Goal: Task Accomplishment & Management: Complete application form

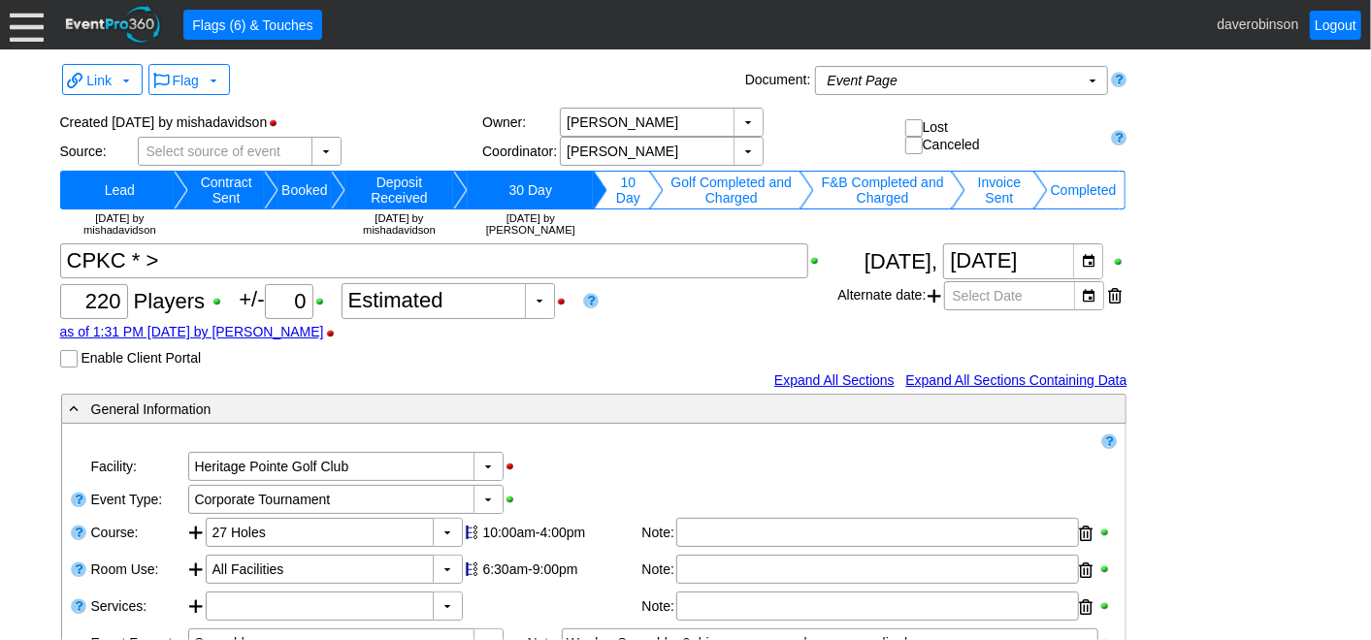
click at [28, 36] on div at bounding box center [27, 25] width 34 height 34
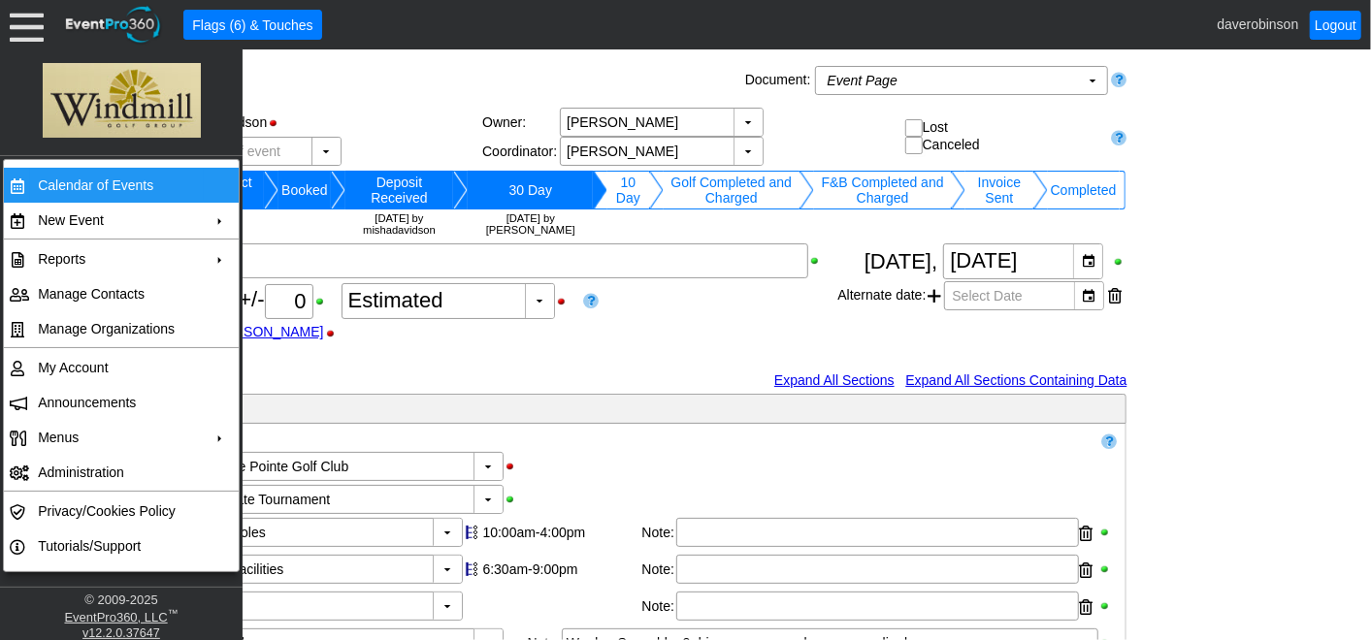
click at [136, 178] on td "Calendar of Events" at bounding box center [117, 185] width 174 height 35
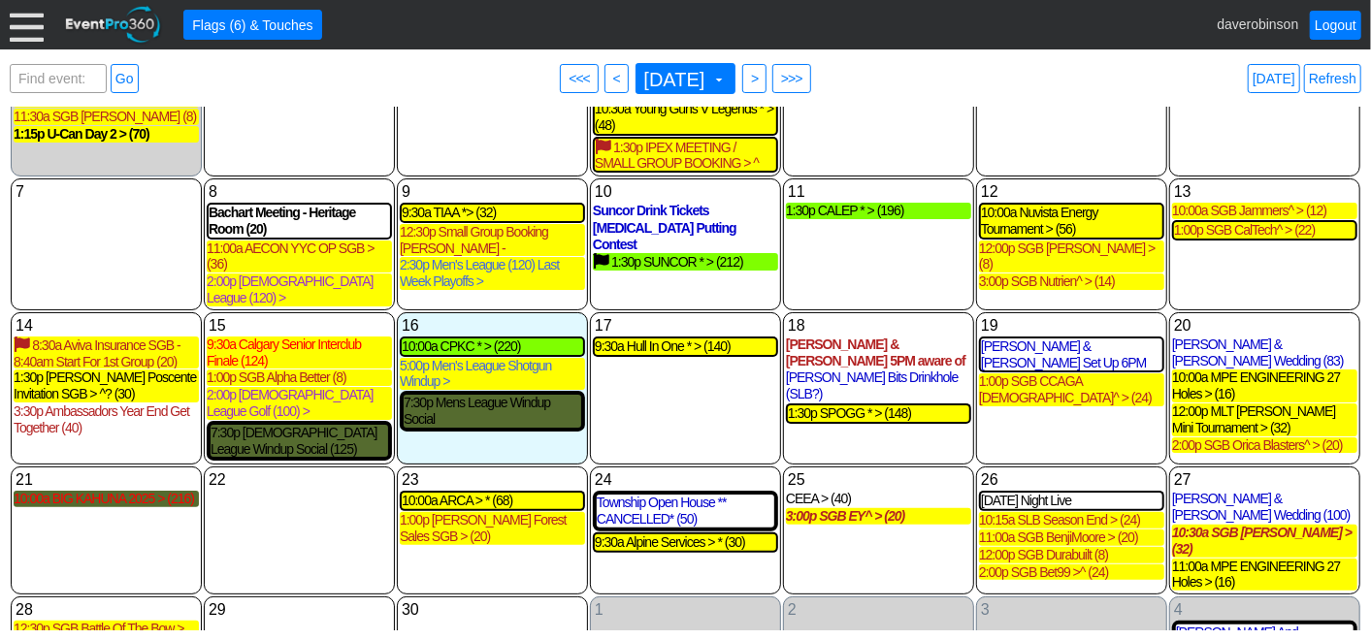
scroll to position [130, 0]
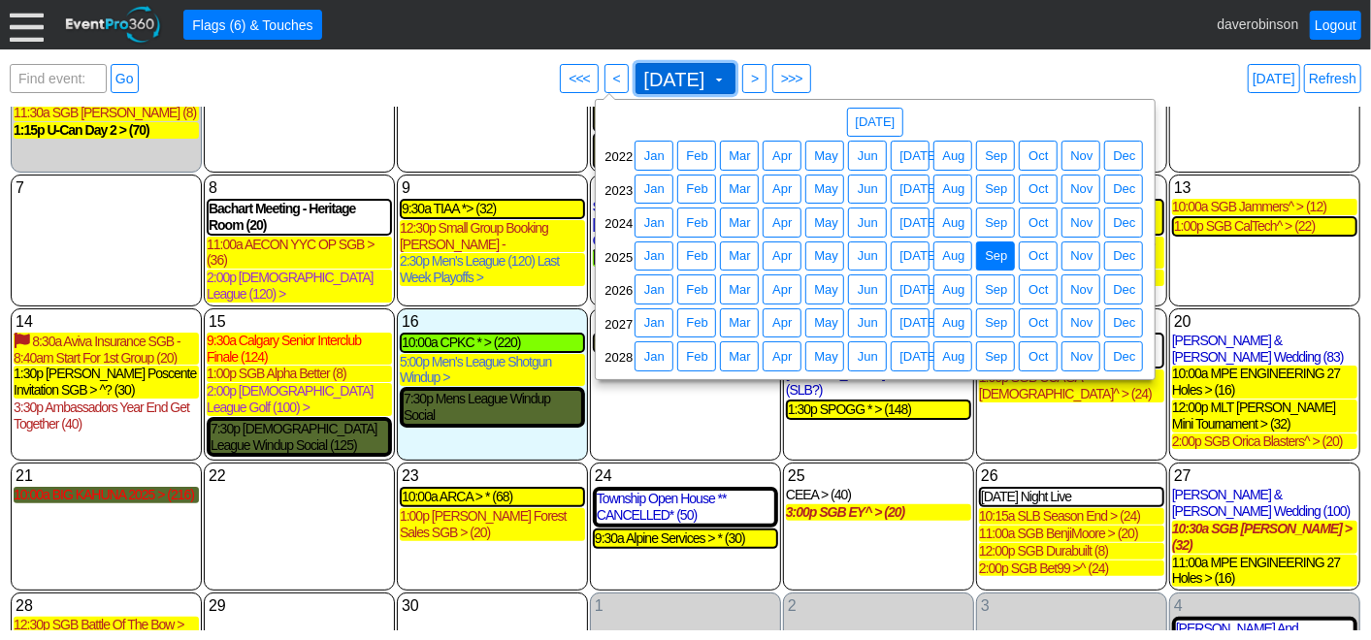
click at [727, 80] on span at bounding box center [719, 80] width 16 height 16
click at [1000, 287] on span "Sep" at bounding box center [996, 289] width 30 height 19
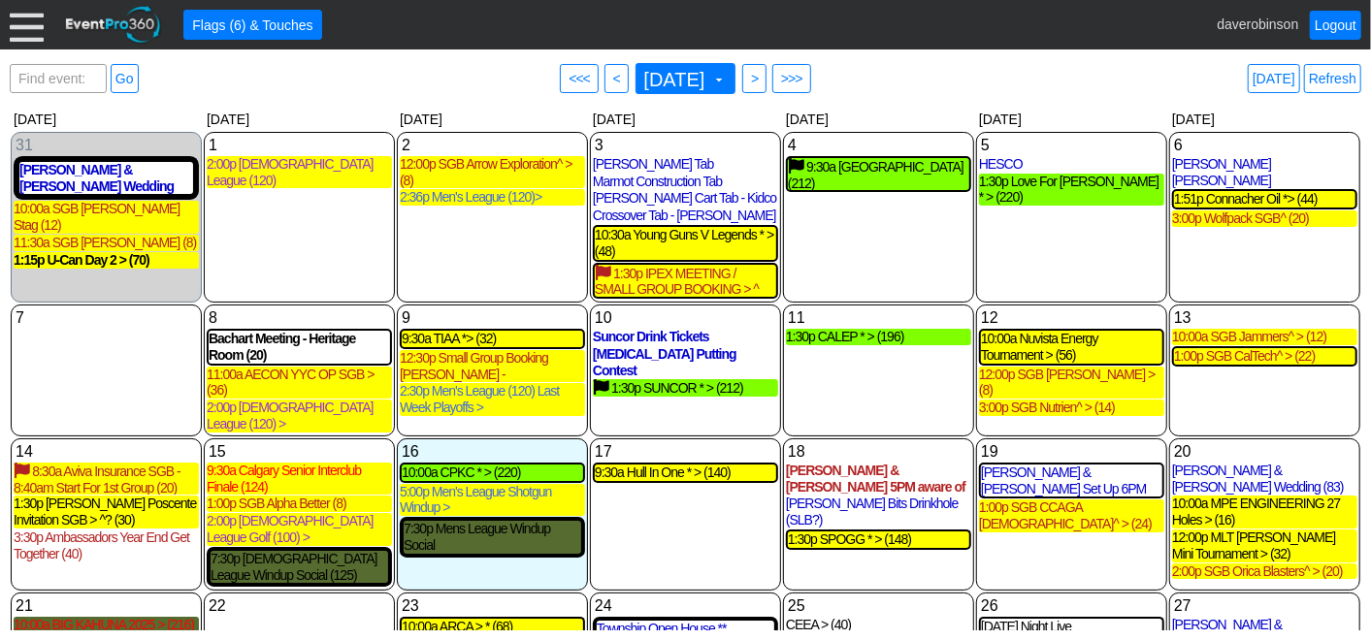
scroll to position [49, 0]
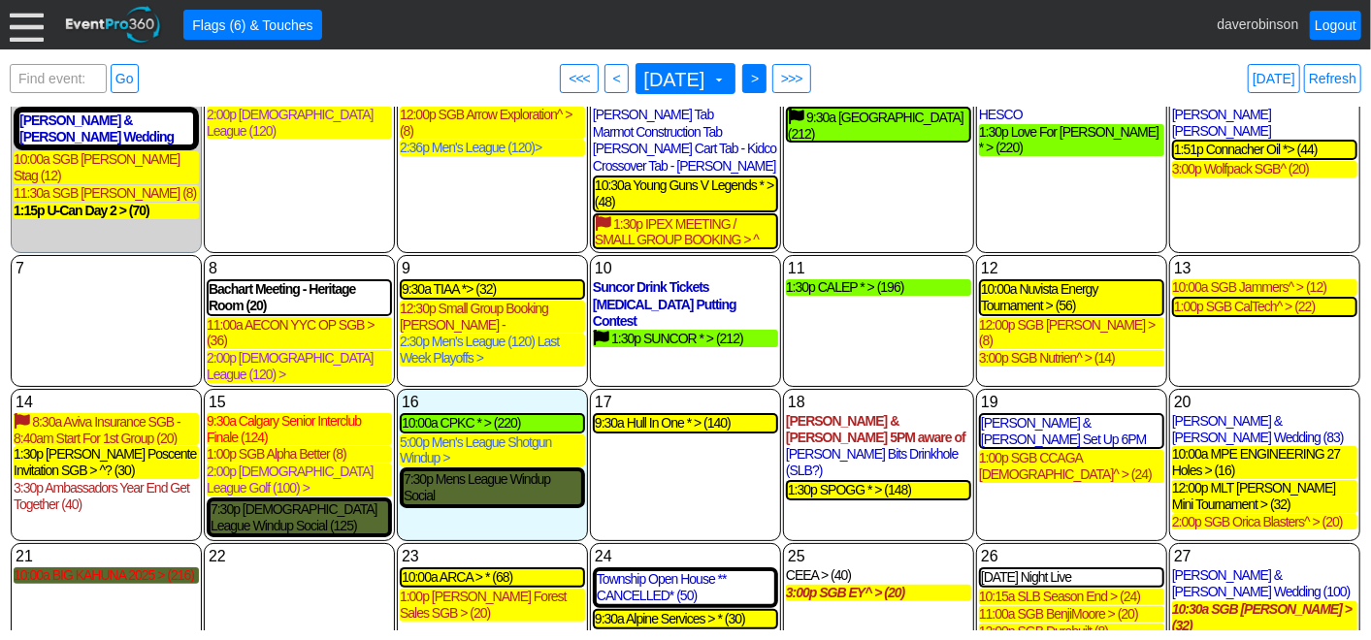
click at [761, 79] on span ">" at bounding box center [754, 78] width 15 height 19
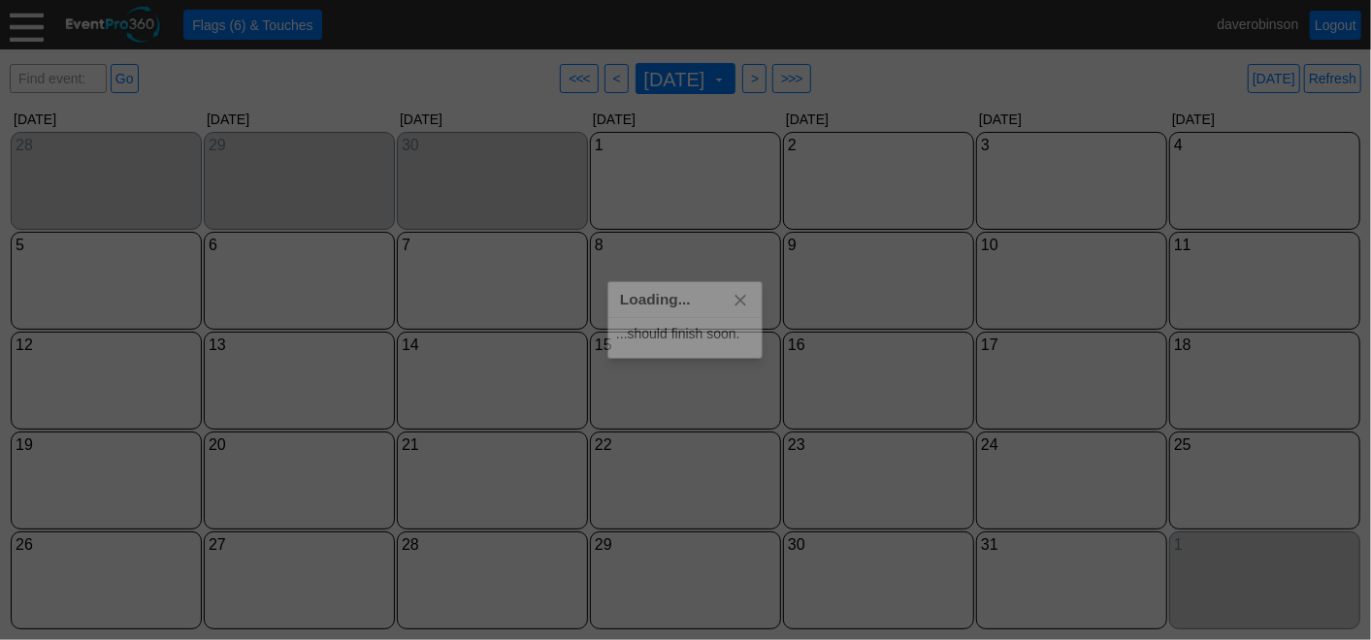
scroll to position [0, 0]
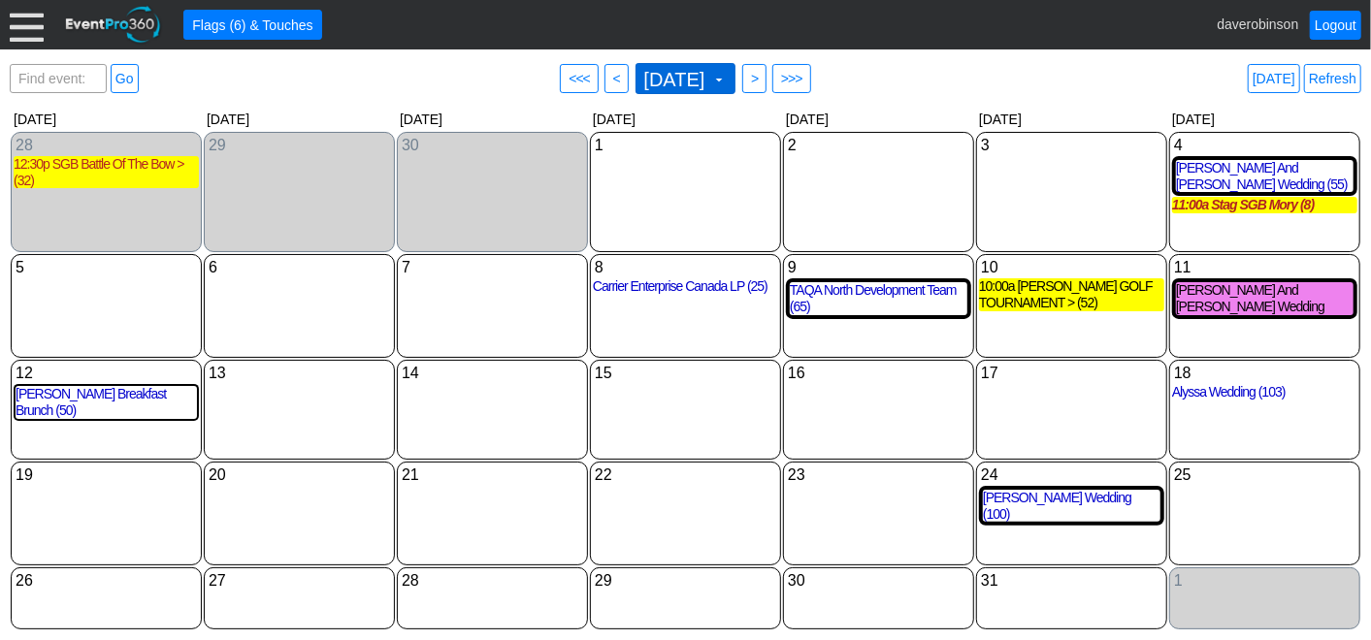
click at [728, 69] on span "October 2025 ▼" at bounding box center [683, 78] width 87 height 21
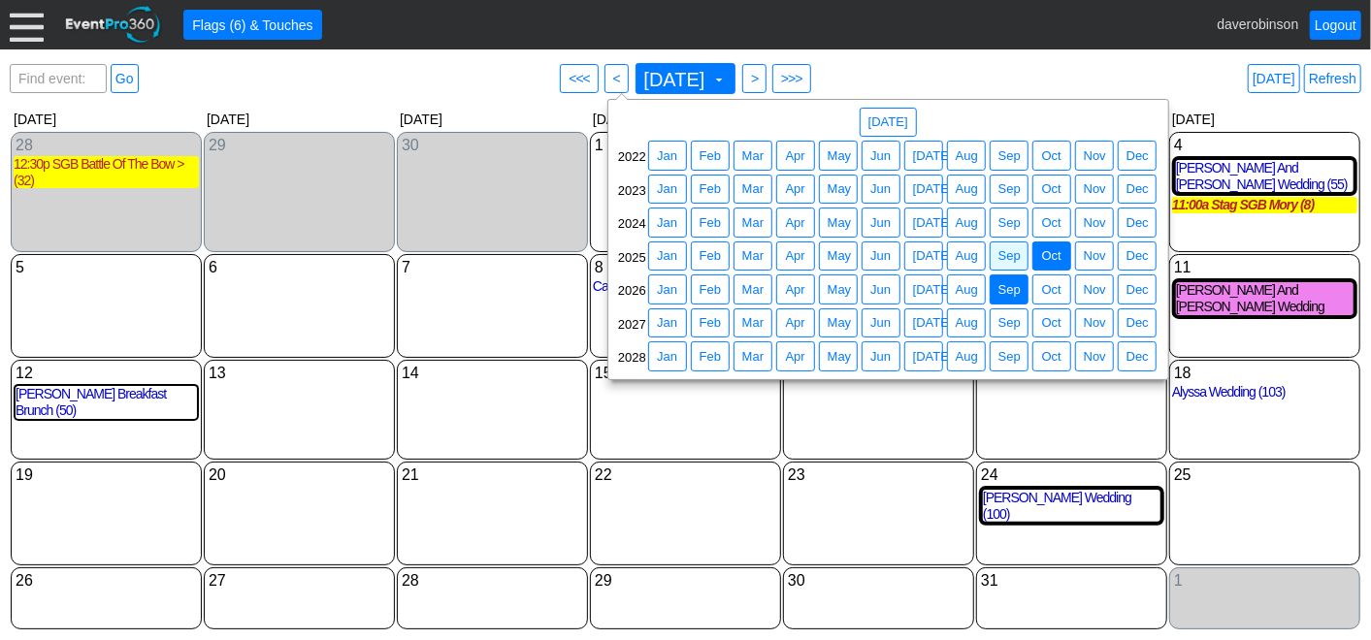
click at [1008, 284] on span "Sep" at bounding box center [1009, 289] width 30 height 19
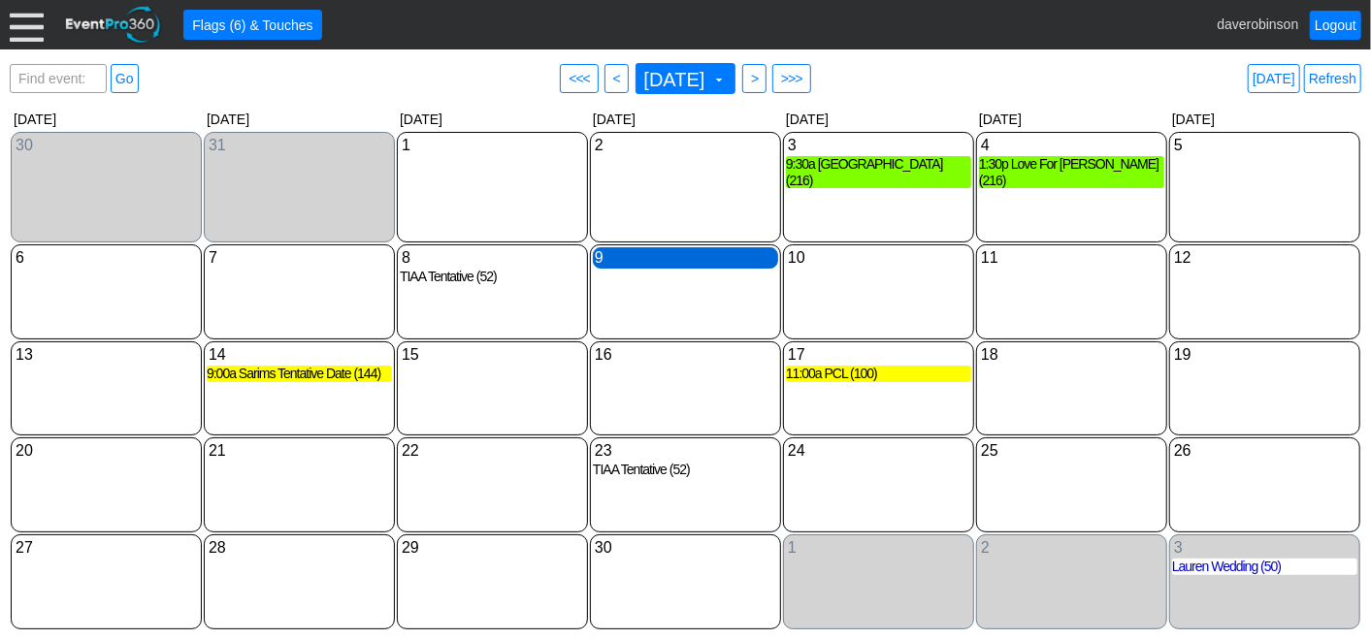
click at [654, 266] on div "9 Wednesday" at bounding box center [685, 257] width 185 height 21
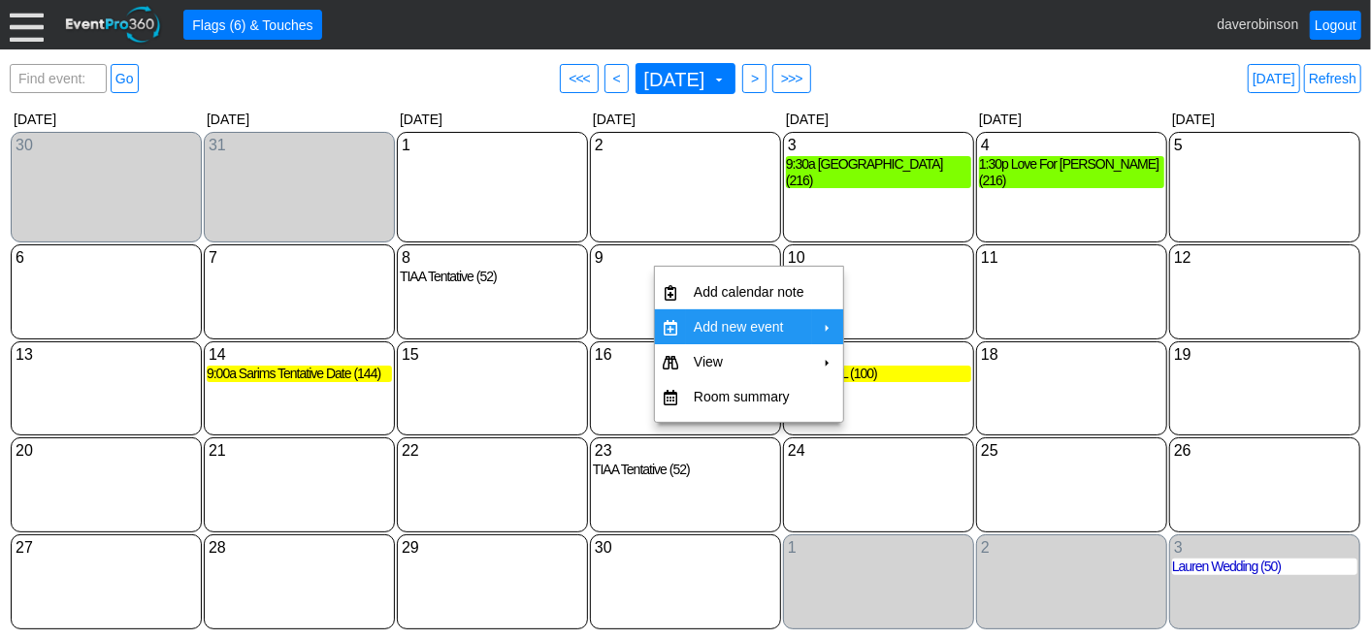
click at [751, 321] on td "Add new event" at bounding box center [749, 326] width 126 height 35
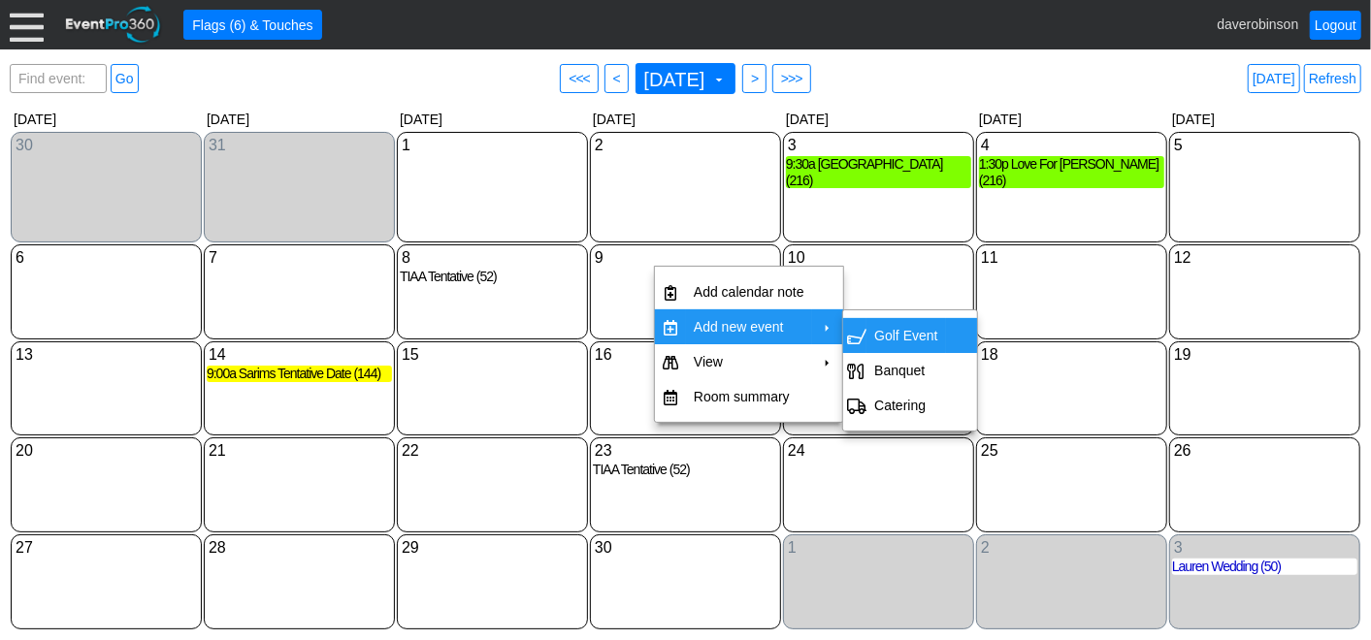
click at [861, 330] on span "Golf Event" at bounding box center [855, 337] width 16 height 16
type input "9/9/2026"
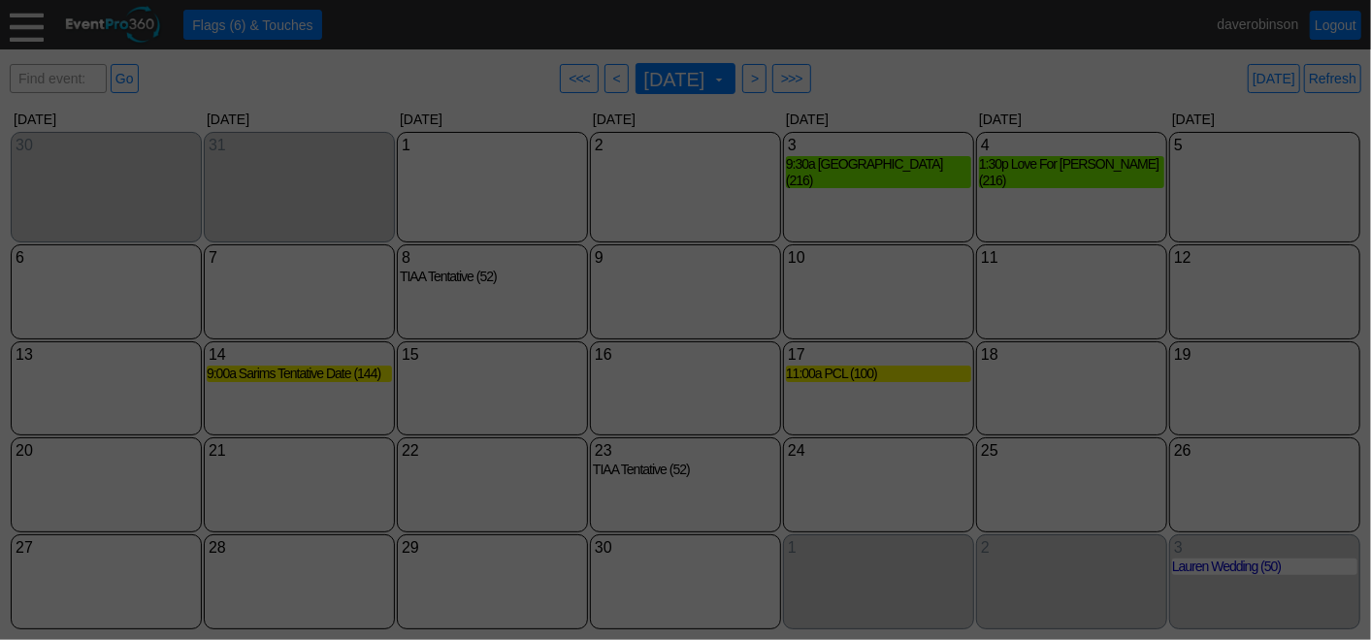
type input "Lead"
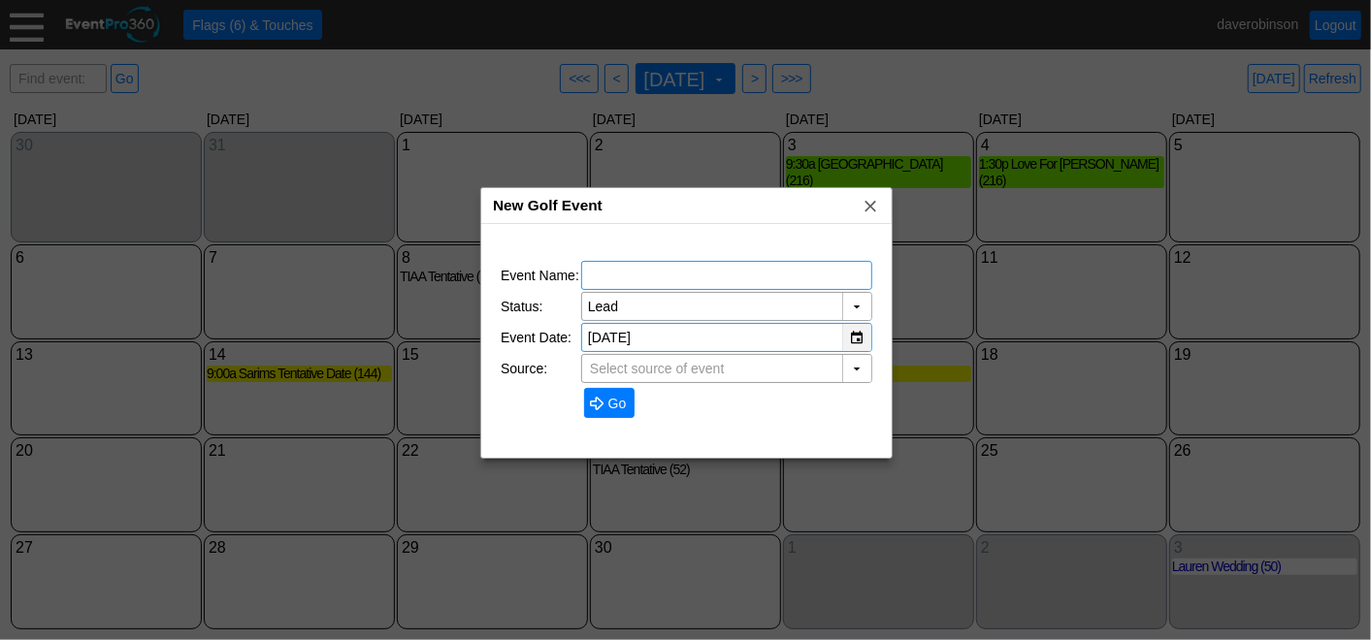
type input "The Hamptons Golf Club"
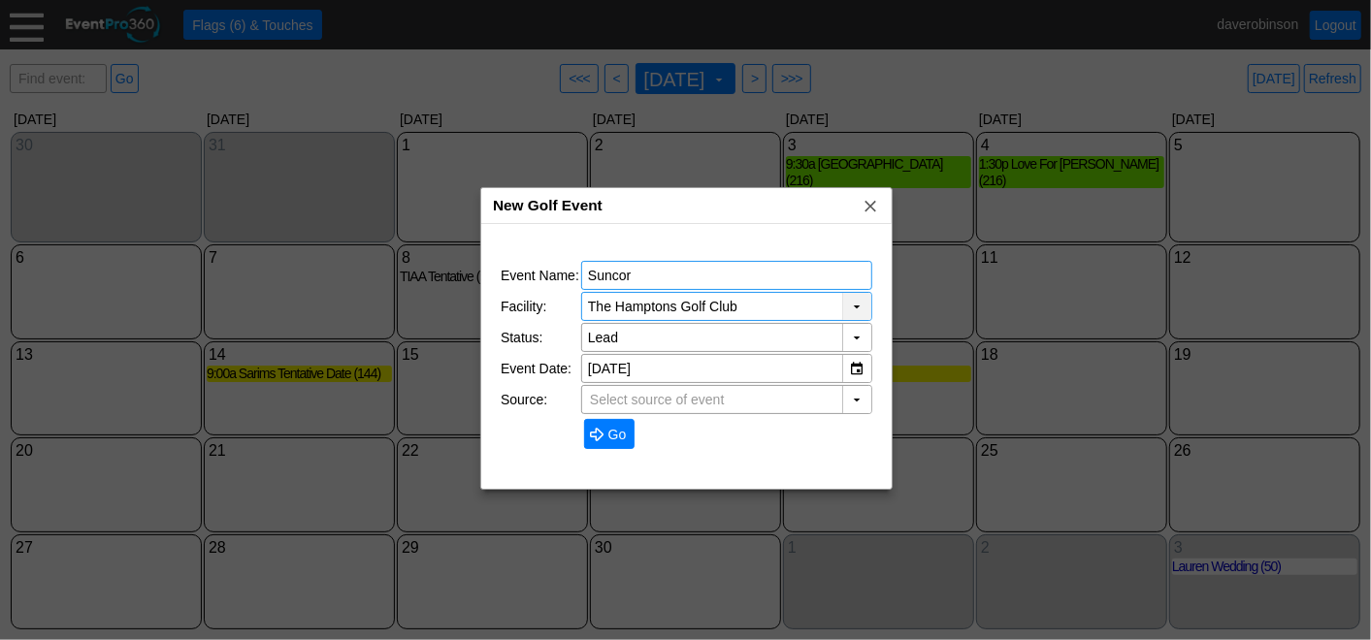
type input "Suncor"
click at [848, 299] on div "▼" at bounding box center [856, 306] width 29 height 27
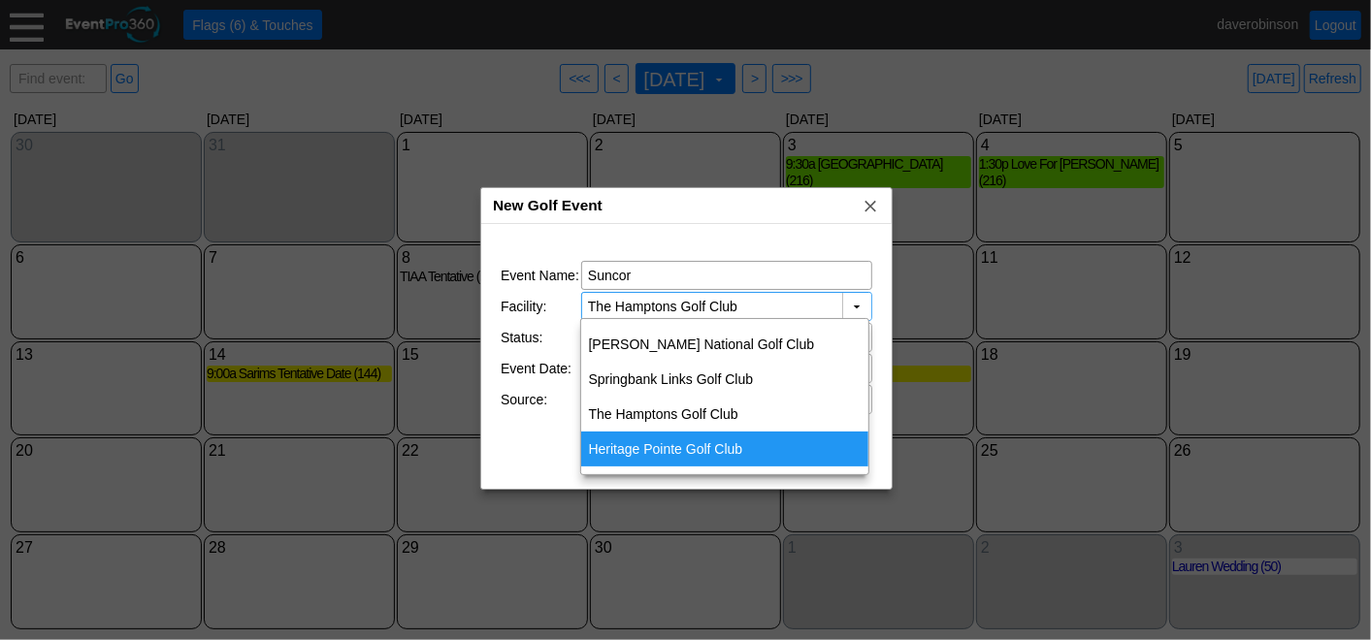
click at [662, 440] on div "Heritage Pointe Golf Club" at bounding box center [725, 449] width 288 height 35
type input "Heritage Pointe Golf Club"
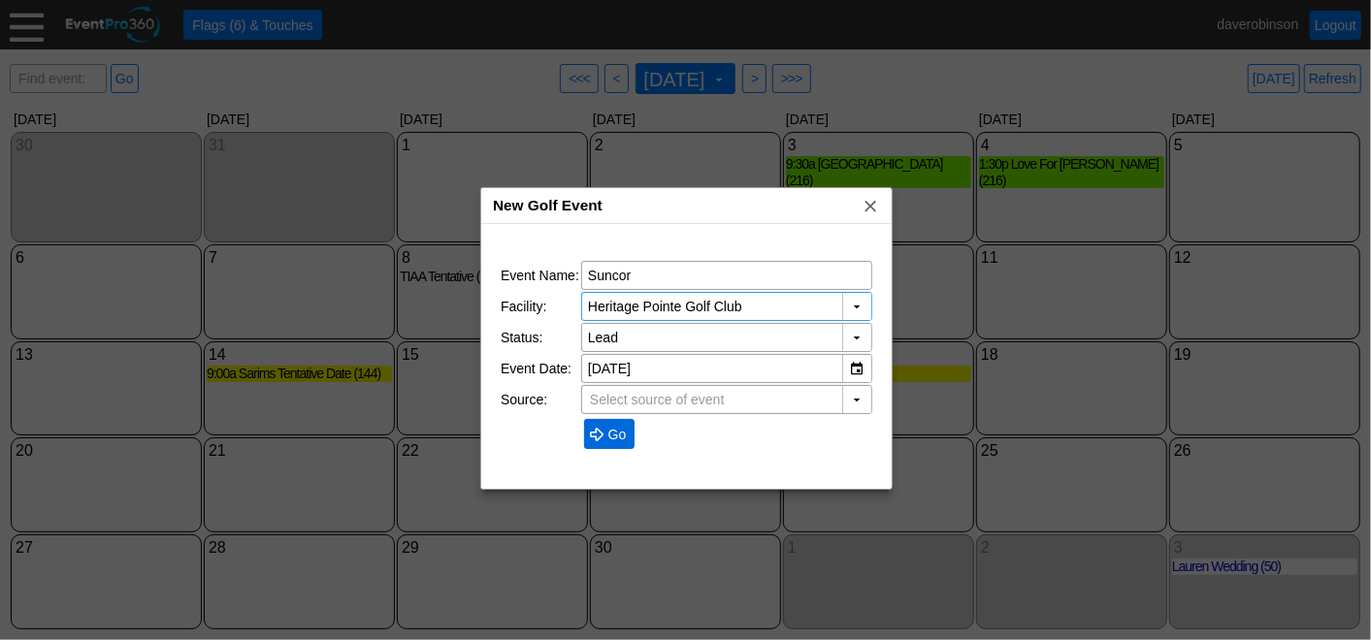
click at [593, 436] on span at bounding box center [597, 435] width 16 height 16
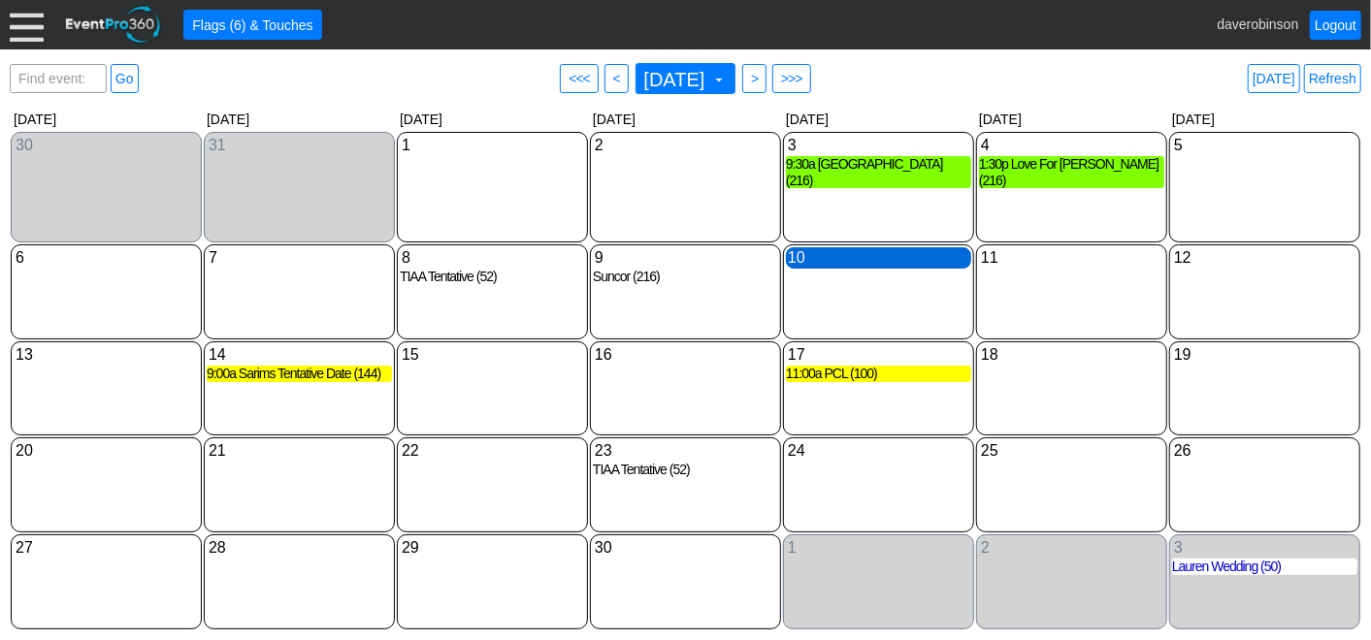
click at [797, 260] on div "10 Thursday" at bounding box center [878, 257] width 185 height 21
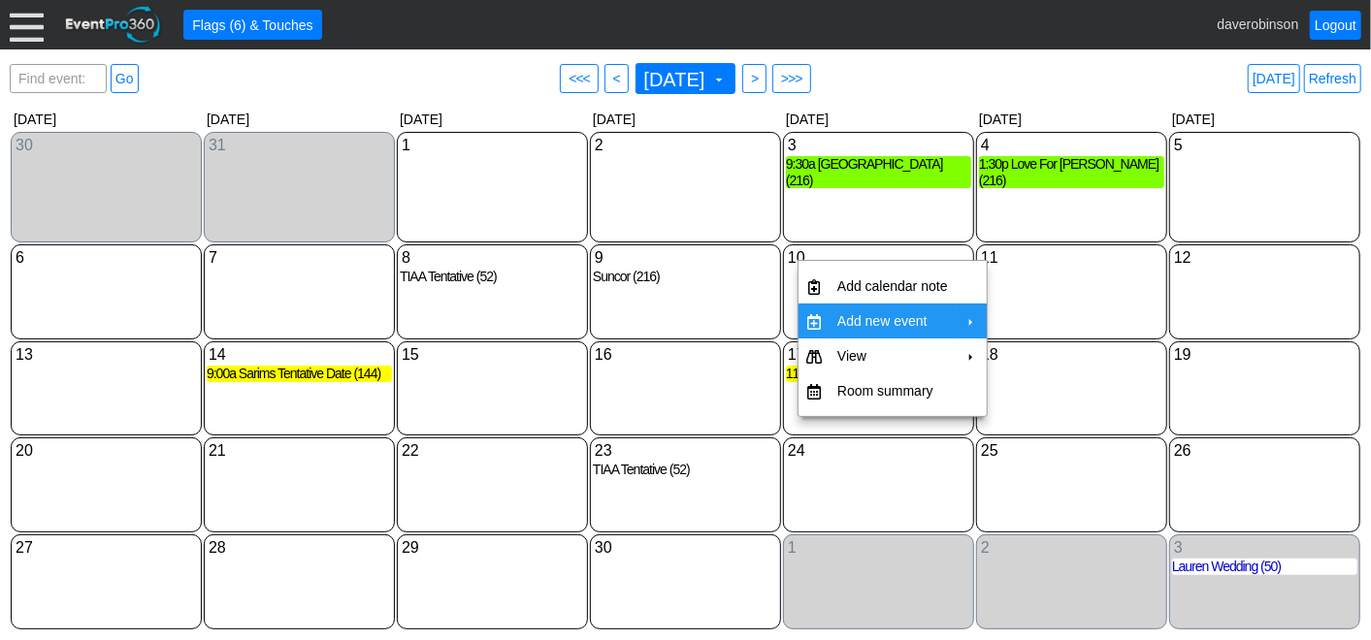
click at [900, 322] on td "Add new event" at bounding box center [892, 321] width 126 height 35
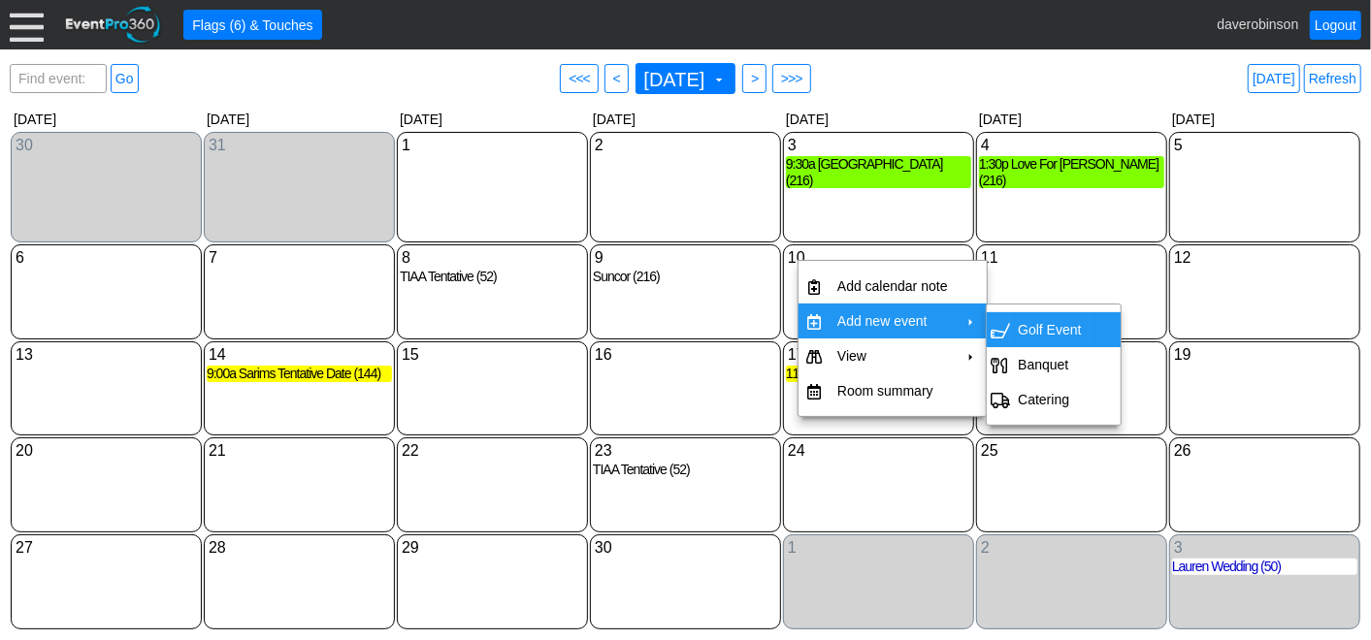
click at [1063, 312] on td "Golf Event" at bounding box center [1049, 329] width 79 height 35
type input "9/10/2026"
type input "Lead"
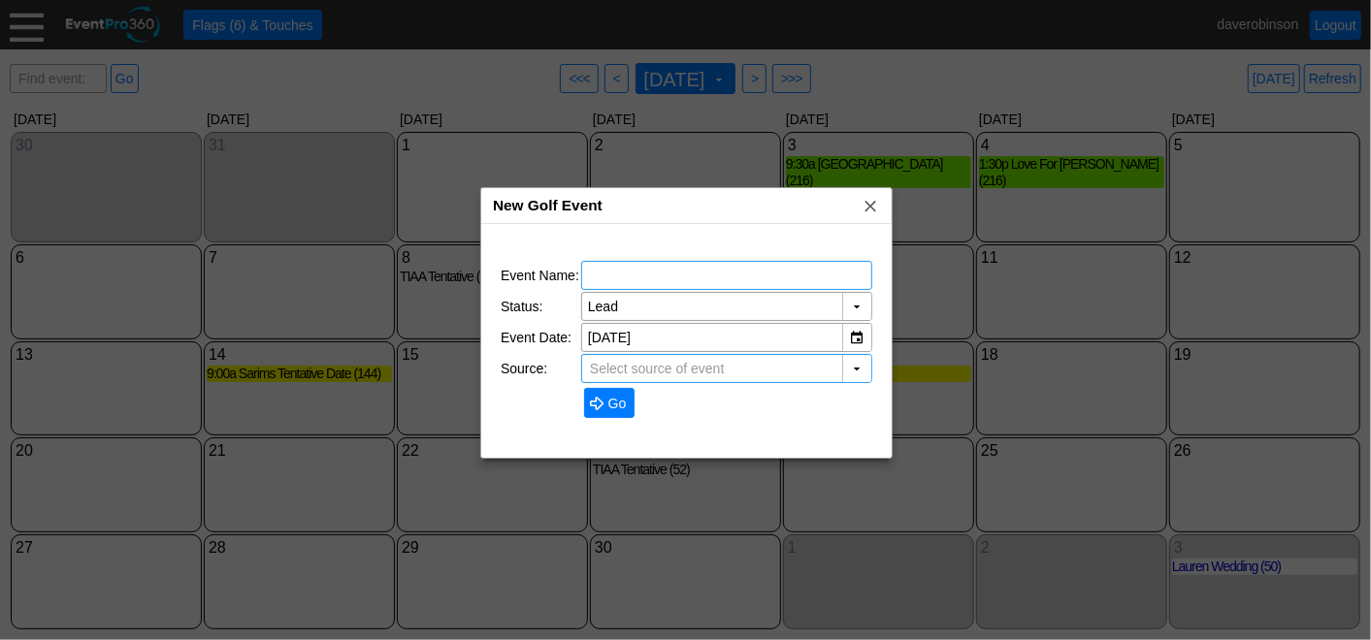
type input "The Hamptons Golf Club"
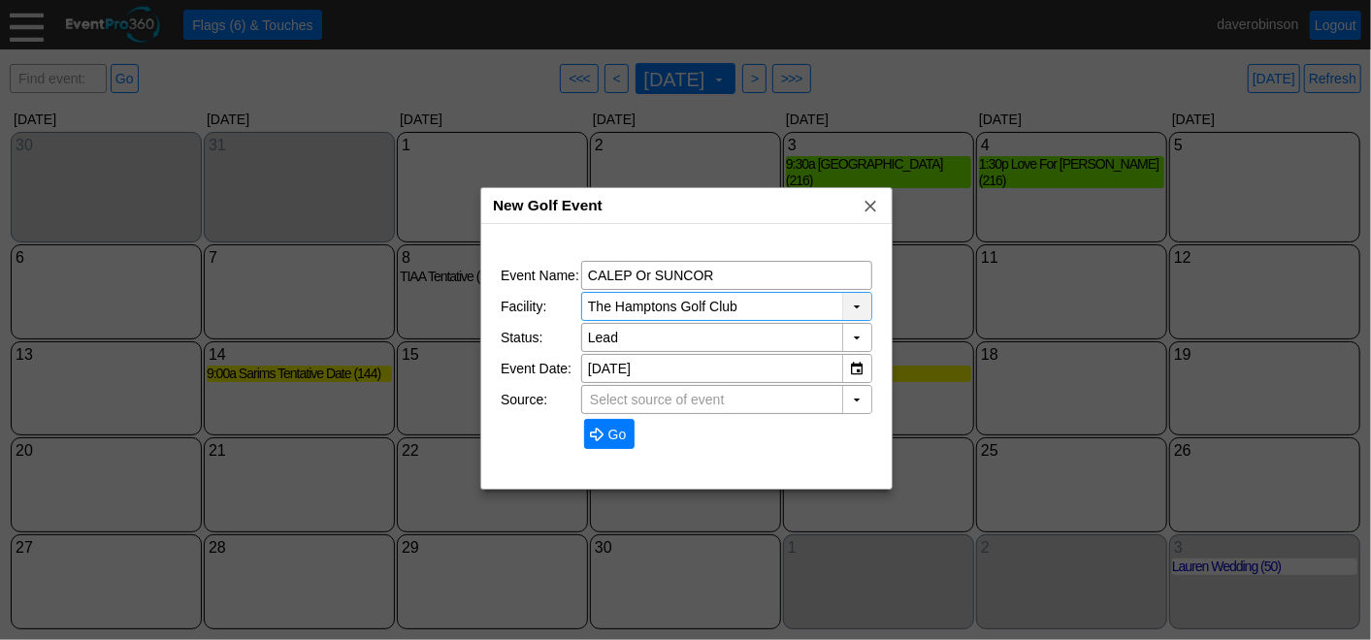
type input "CALEP Or SUNCOR"
click at [851, 307] on div "▼" at bounding box center [856, 306] width 29 height 27
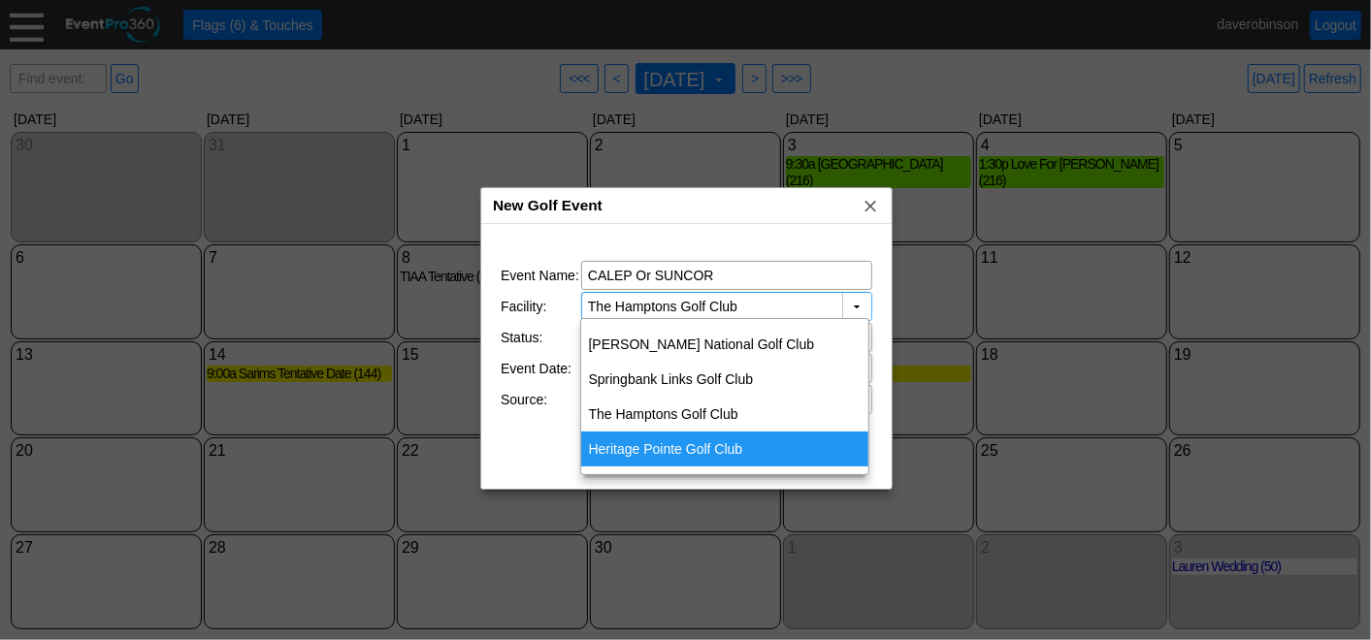
click at [645, 441] on div "Heritage Pointe Golf Club" at bounding box center [725, 449] width 288 height 35
type input "Heritage Pointe Golf Club"
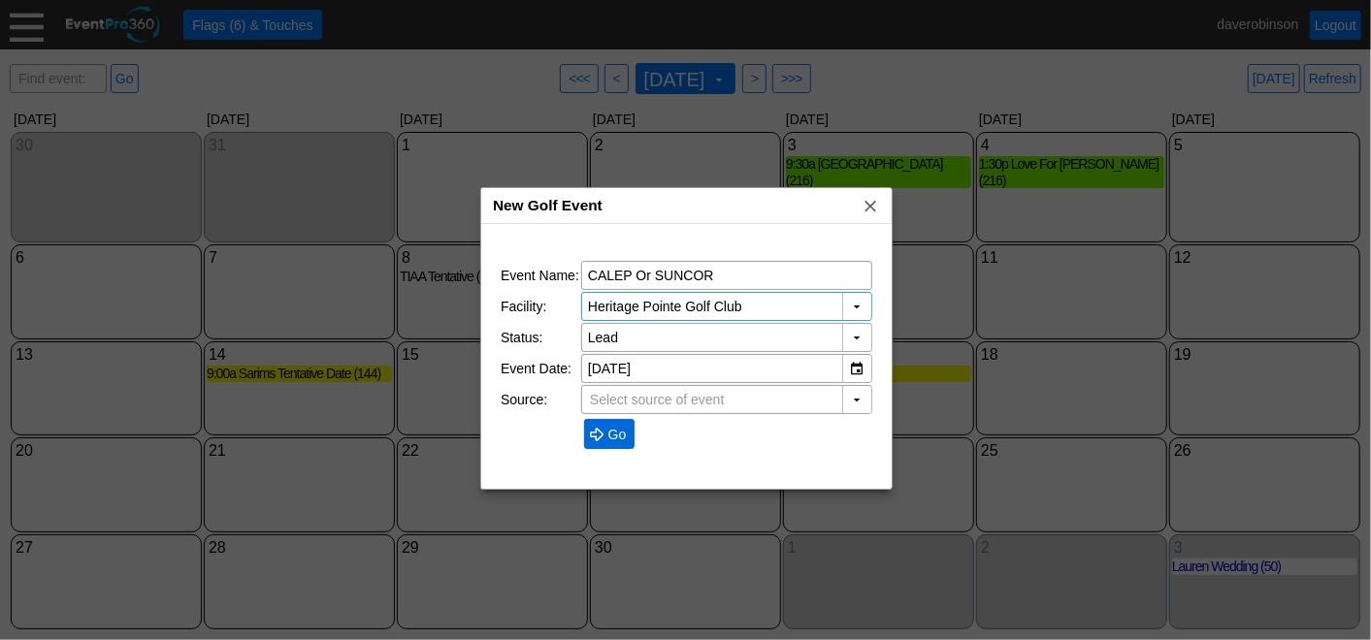
click at [600, 424] on span "● Go" at bounding box center [610, 434] width 42 height 20
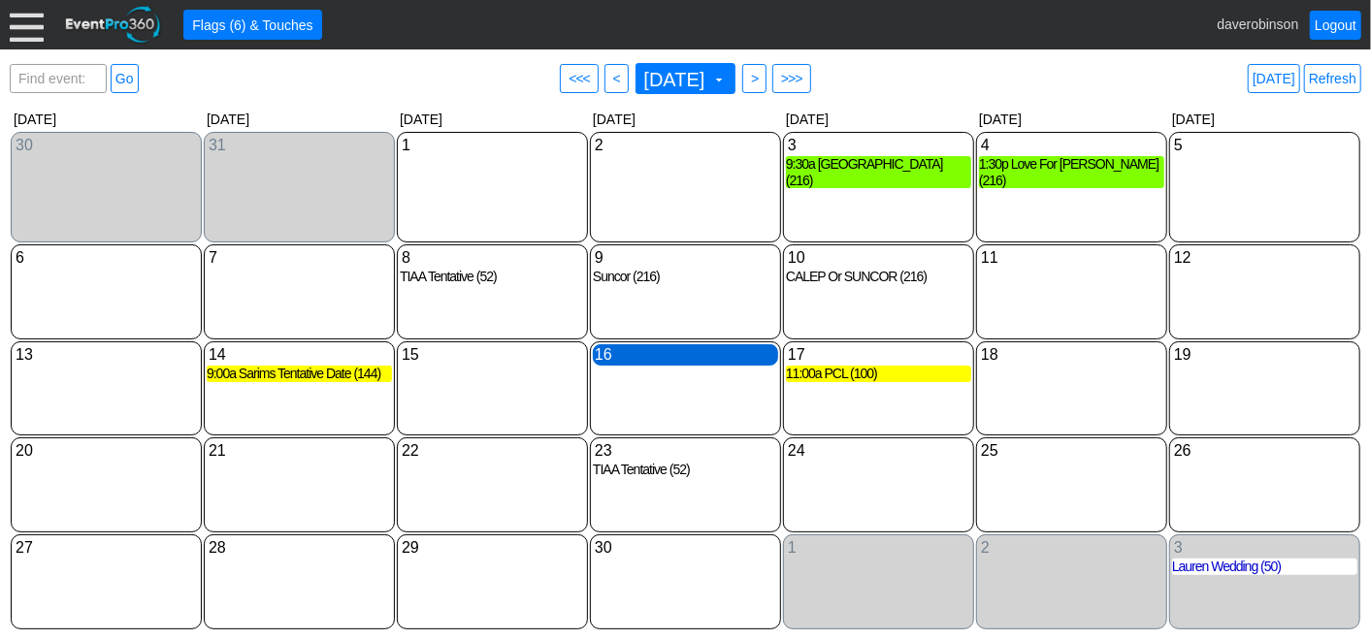
click at [619, 363] on div "16 Wednesday" at bounding box center [685, 354] width 185 height 21
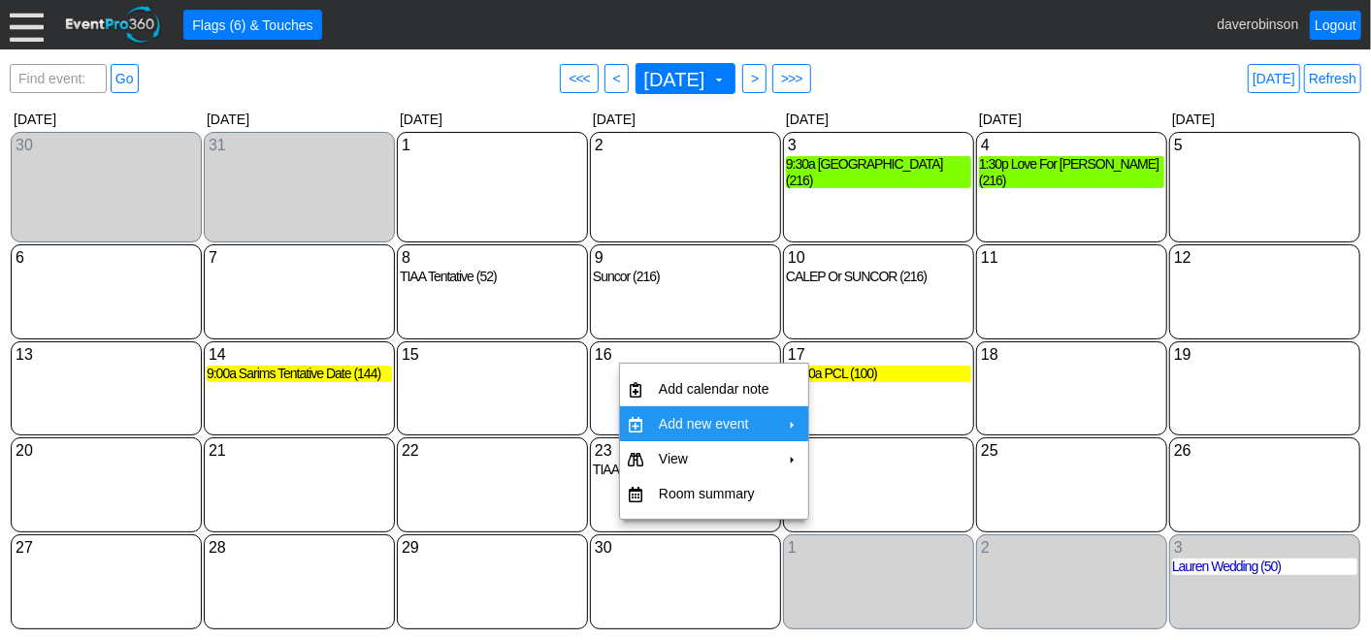
click at [768, 415] on td "Add new event" at bounding box center [714, 423] width 126 height 35
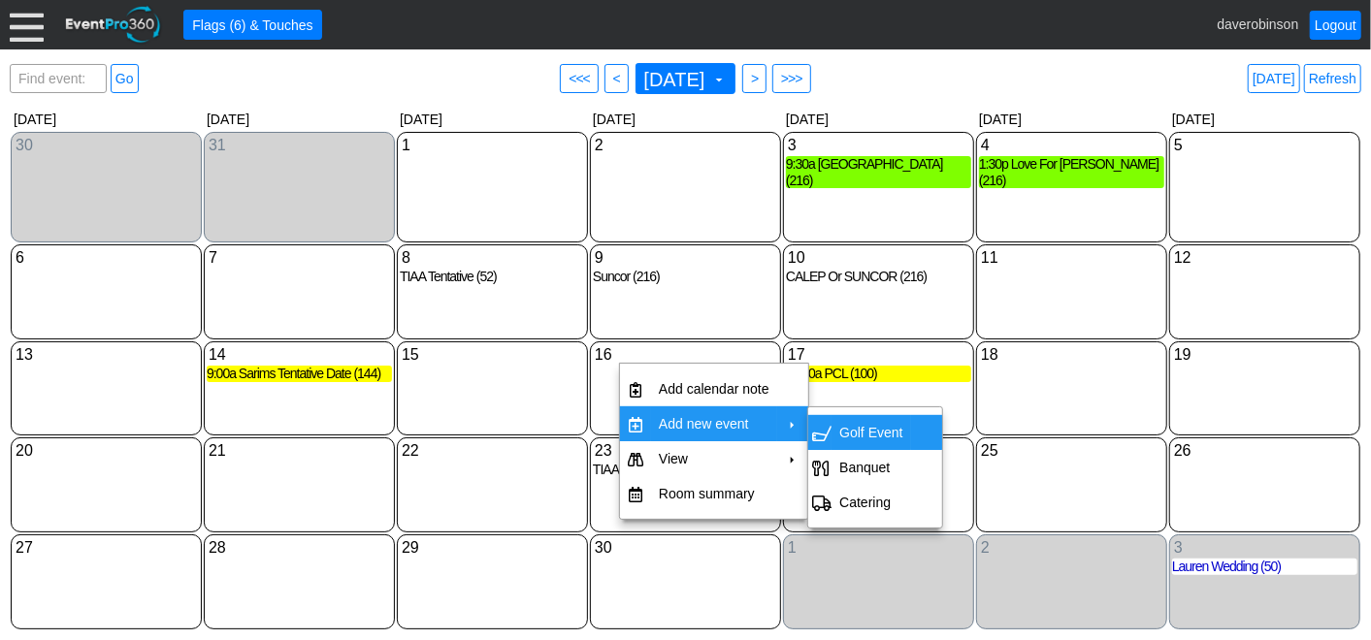
click at [846, 419] on td "Golf Event" at bounding box center [870, 432] width 79 height 35
type input "9/16/2026"
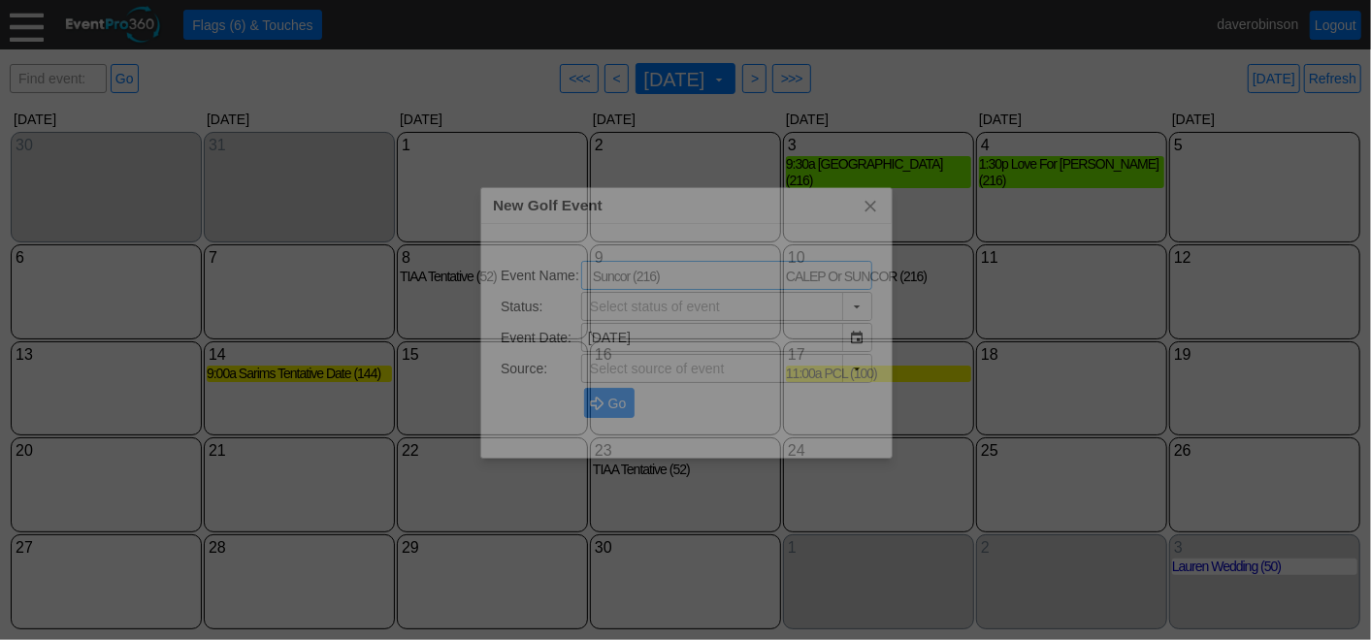
type input "Lead"
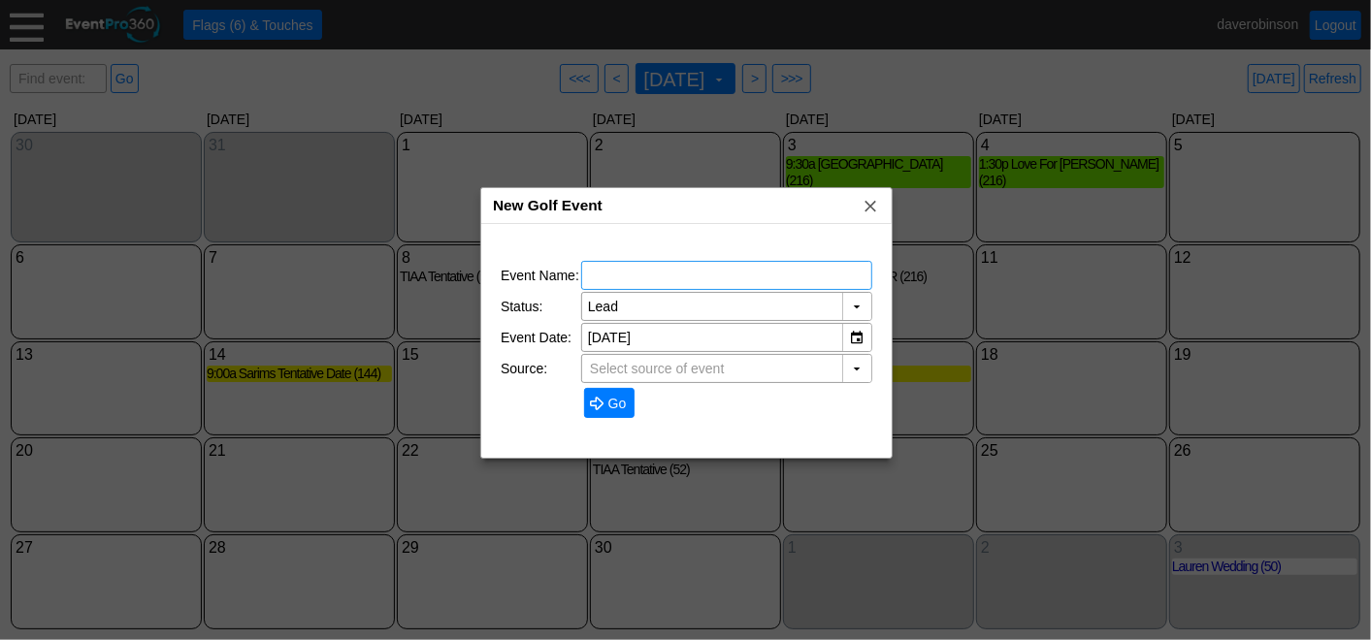
type input "The Hamptons Golf Club"
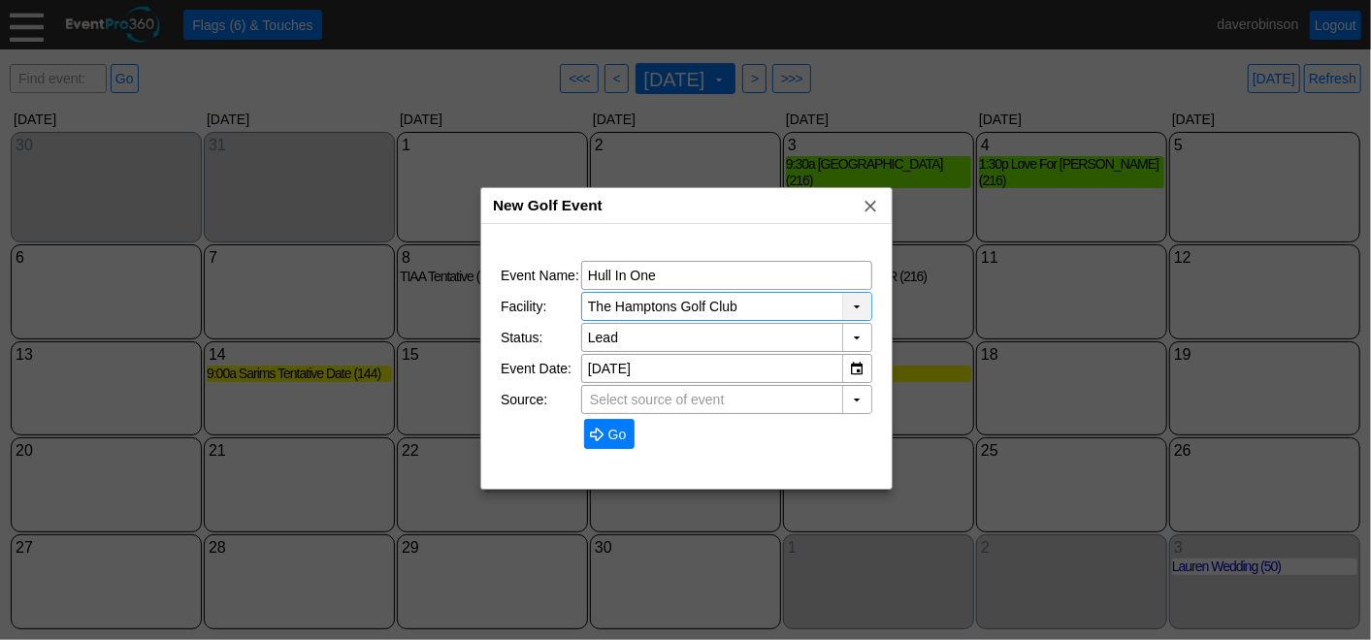
type input "Hull In One"
click at [858, 308] on div "▼" at bounding box center [856, 306] width 29 height 27
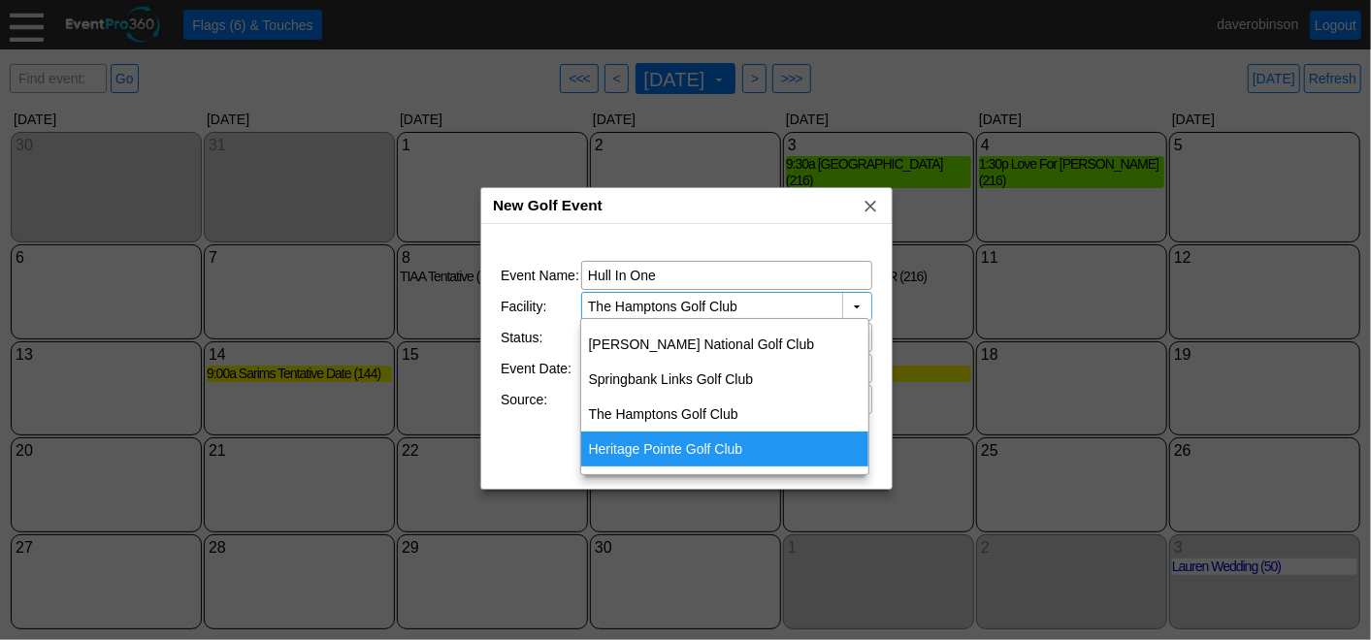
click at [713, 454] on div "Heritage Pointe Golf Club" at bounding box center [725, 449] width 288 height 35
type input "Heritage Pointe Golf Club"
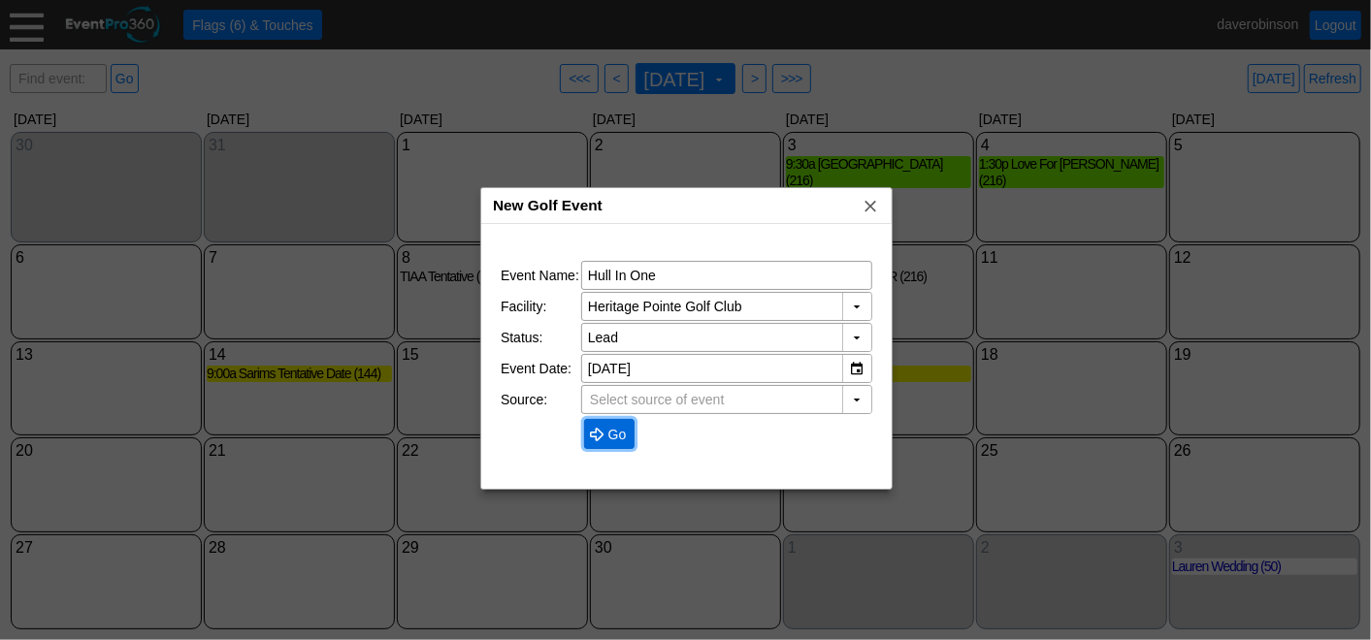
click at [605, 434] on span "Go" at bounding box center [617, 434] width 26 height 19
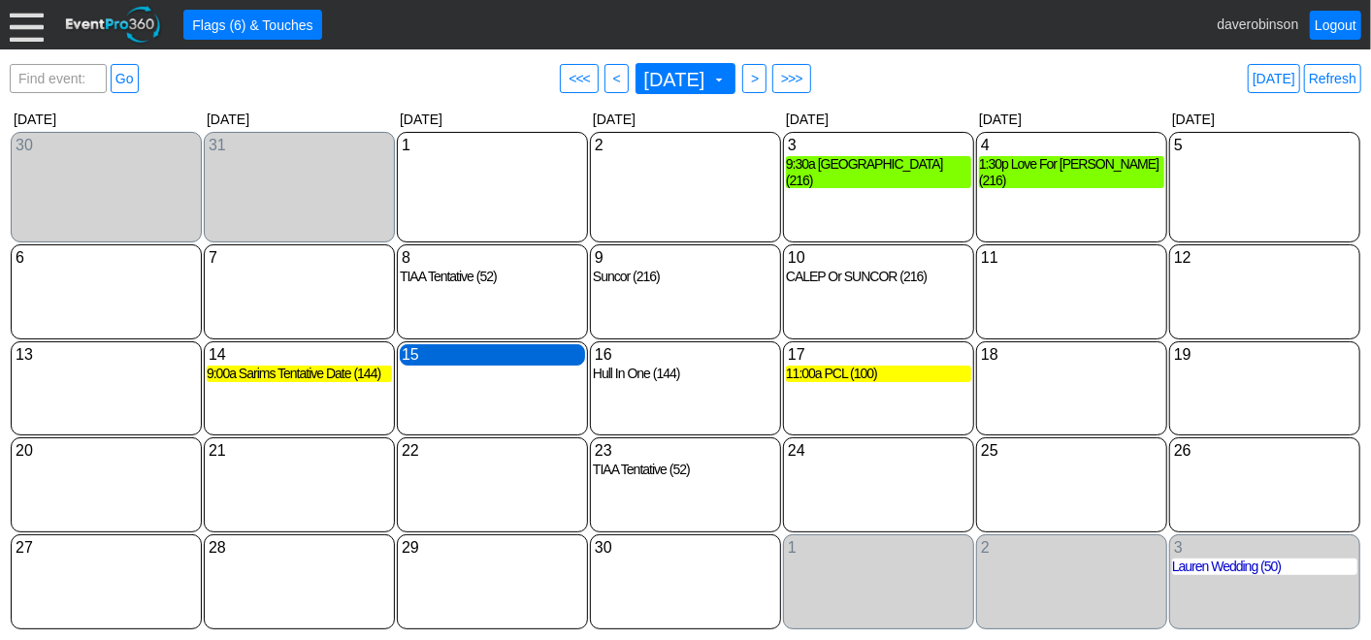
click at [446, 360] on div "15 Tuesday" at bounding box center [492, 354] width 185 height 21
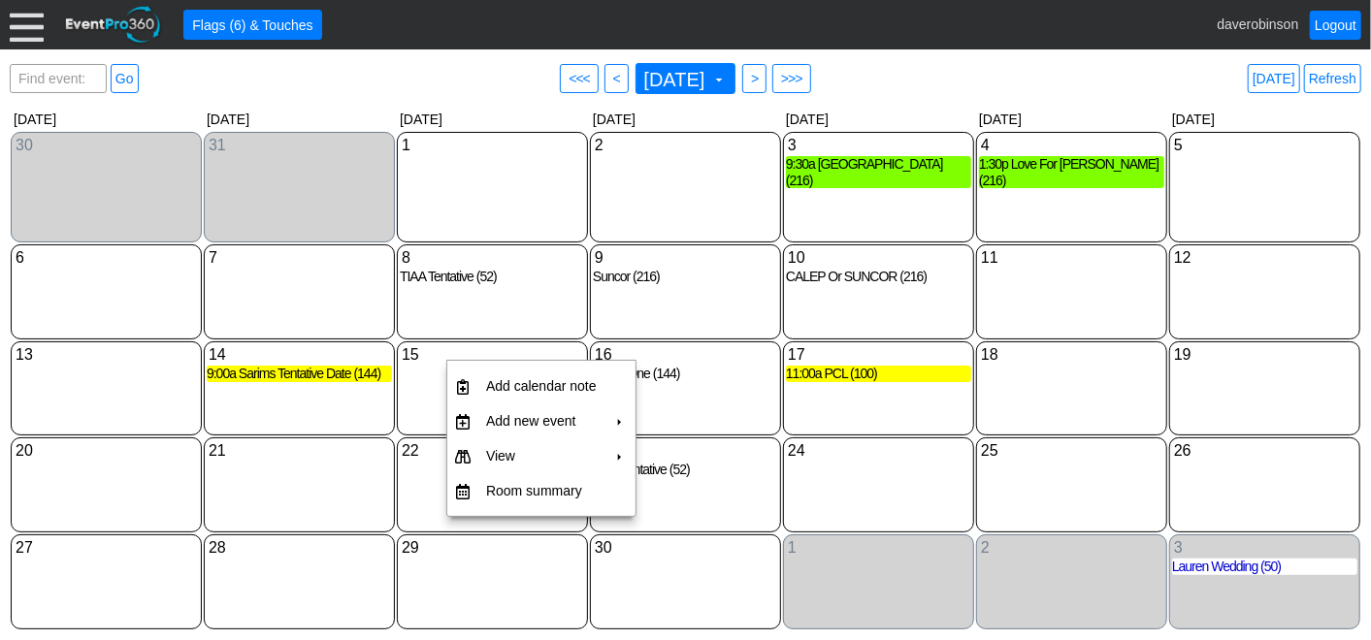
click at [318, 502] on div "21 Monday" at bounding box center [299, 484] width 191 height 95
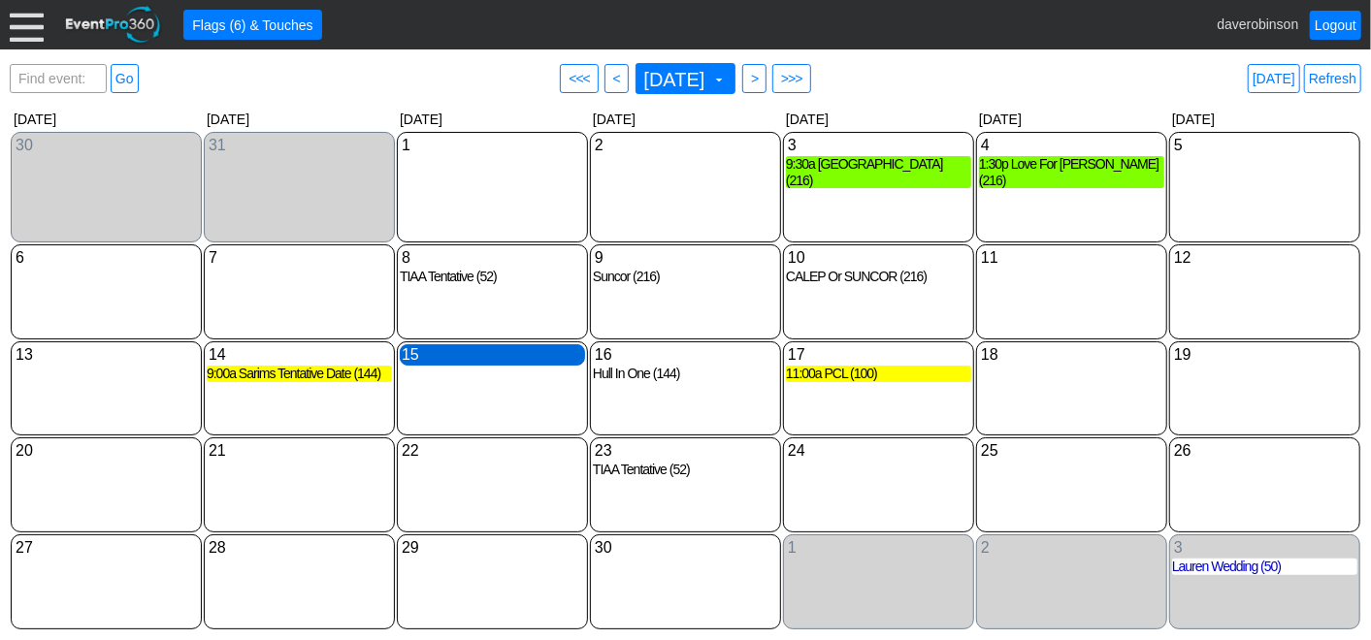
click at [438, 366] on div "15 Tuesday" at bounding box center [492, 354] width 185 height 21
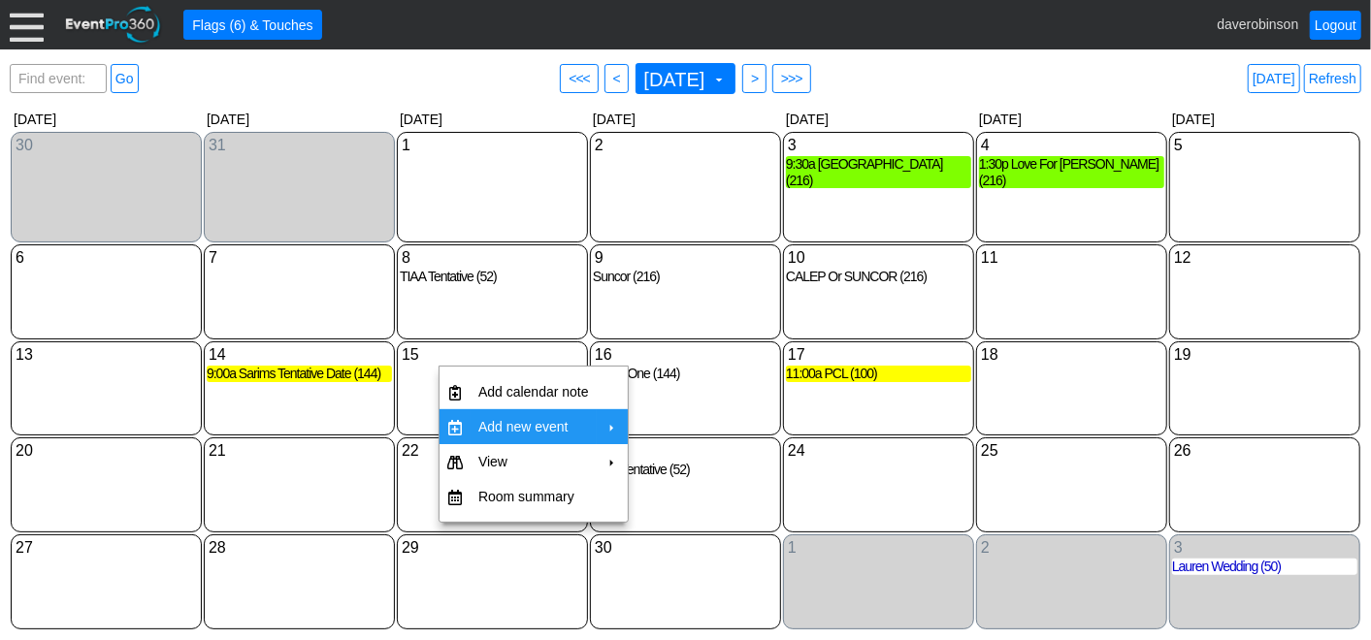
click at [561, 424] on td "Add new event" at bounding box center [533, 426] width 126 height 35
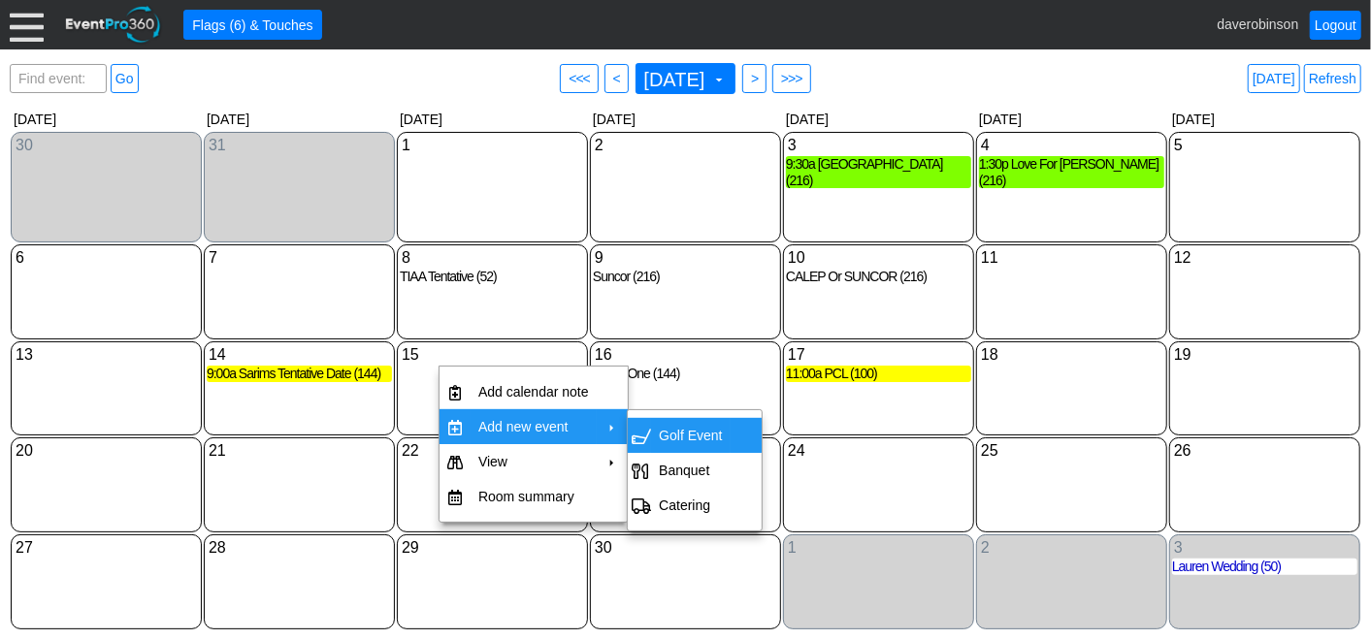
click at [695, 427] on td "Golf Event" at bounding box center [690, 435] width 79 height 35
type input "9/15/2026"
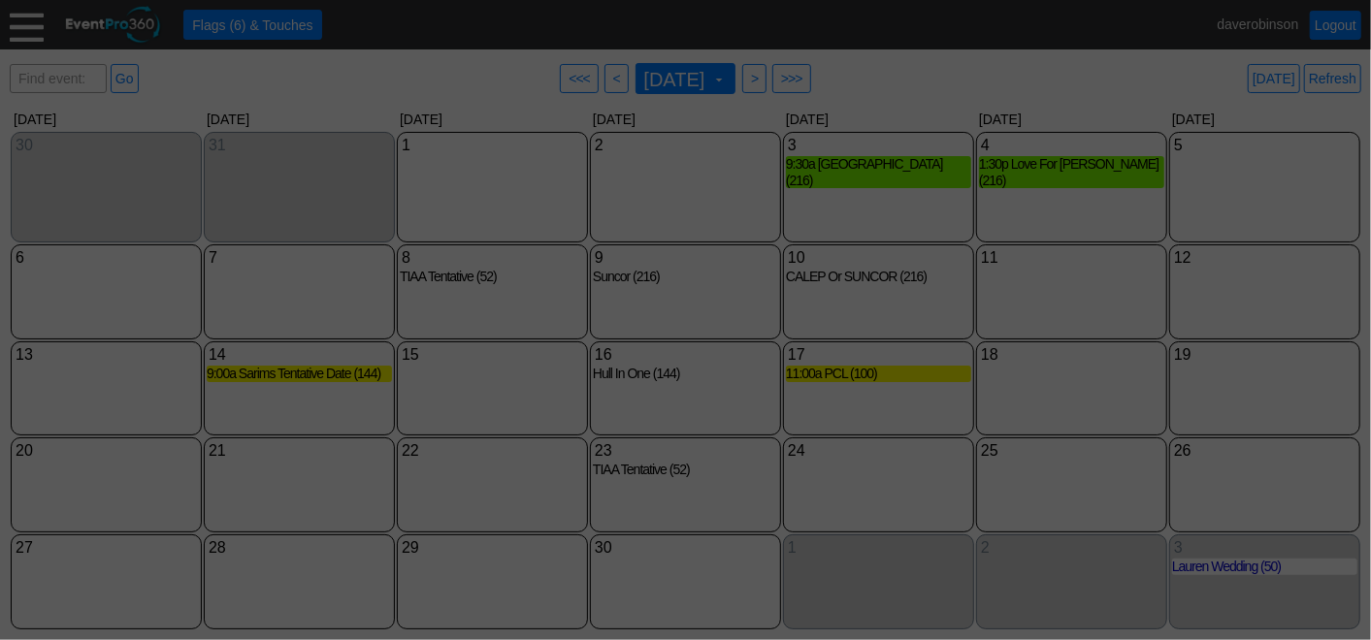
type input "Lead"
type input "The Hamptons Golf Club"
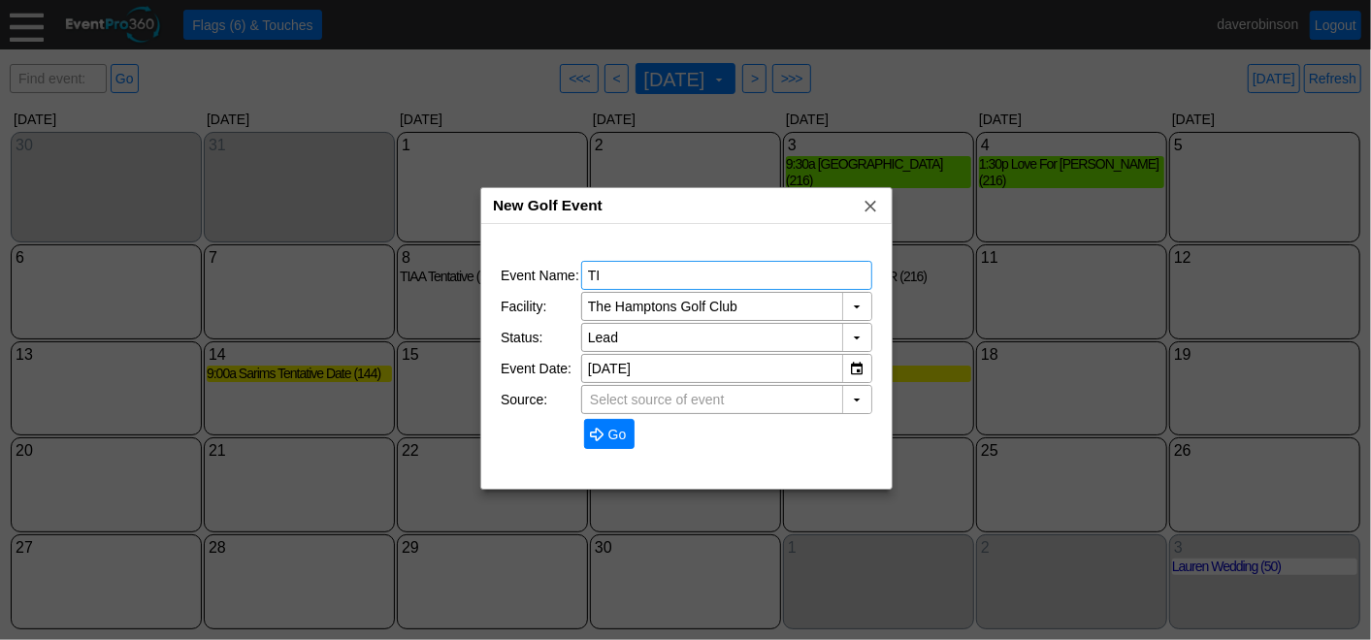
type input "T"
type input "ARCO OR CPKC"
click at [851, 310] on div "▼" at bounding box center [856, 306] width 29 height 27
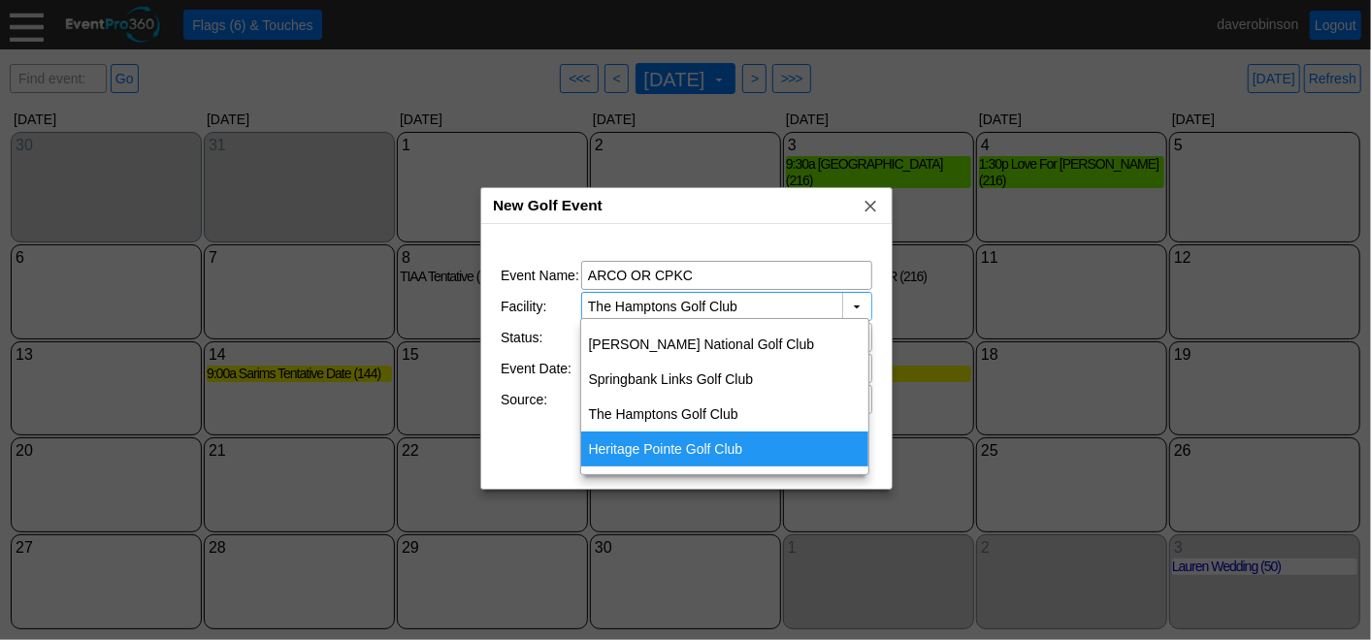
click at [685, 454] on div "Heritage Pointe Golf Club" at bounding box center [725, 449] width 288 height 35
type input "Heritage Pointe Golf Club"
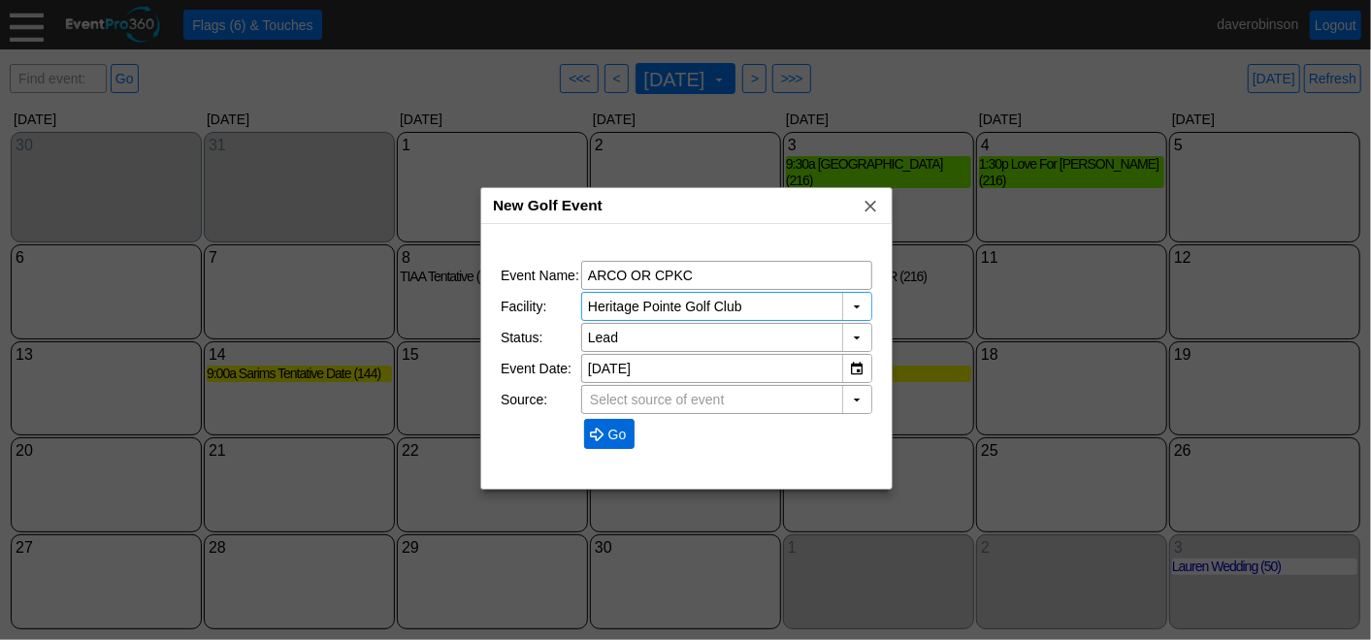
click at [600, 427] on span at bounding box center [597, 435] width 16 height 16
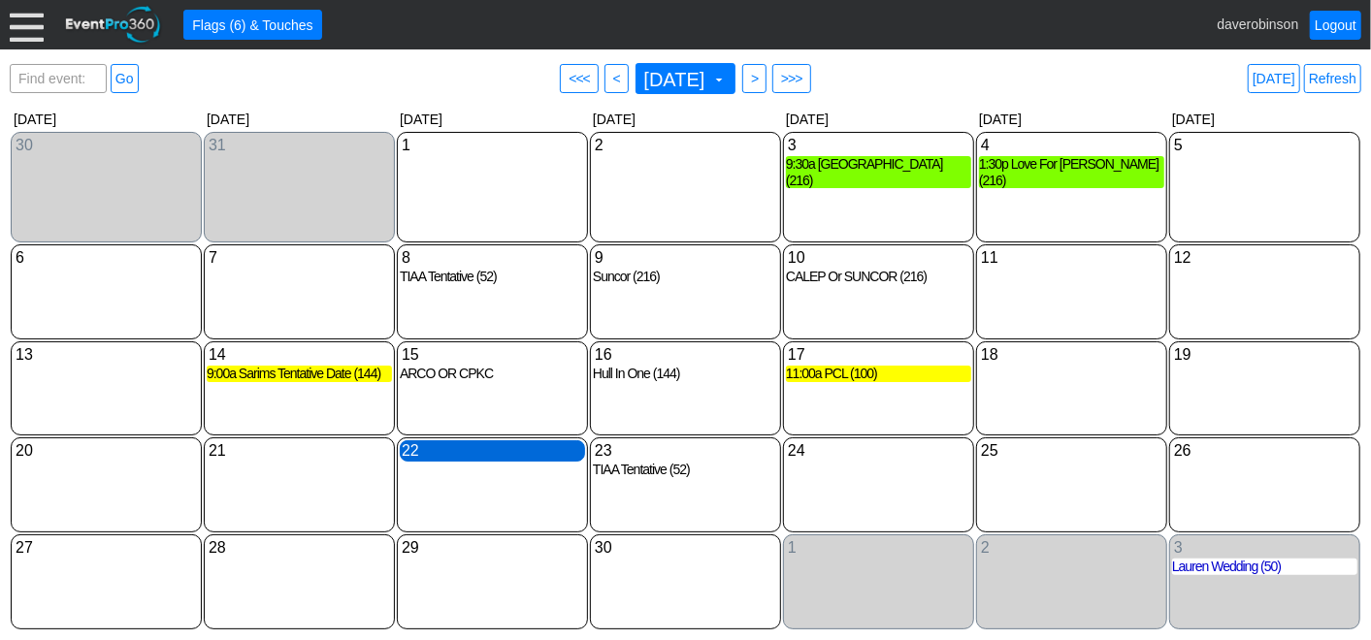
click at [413, 454] on div "22 Tuesday" at bounding box center [492, 450] width 185 height 21
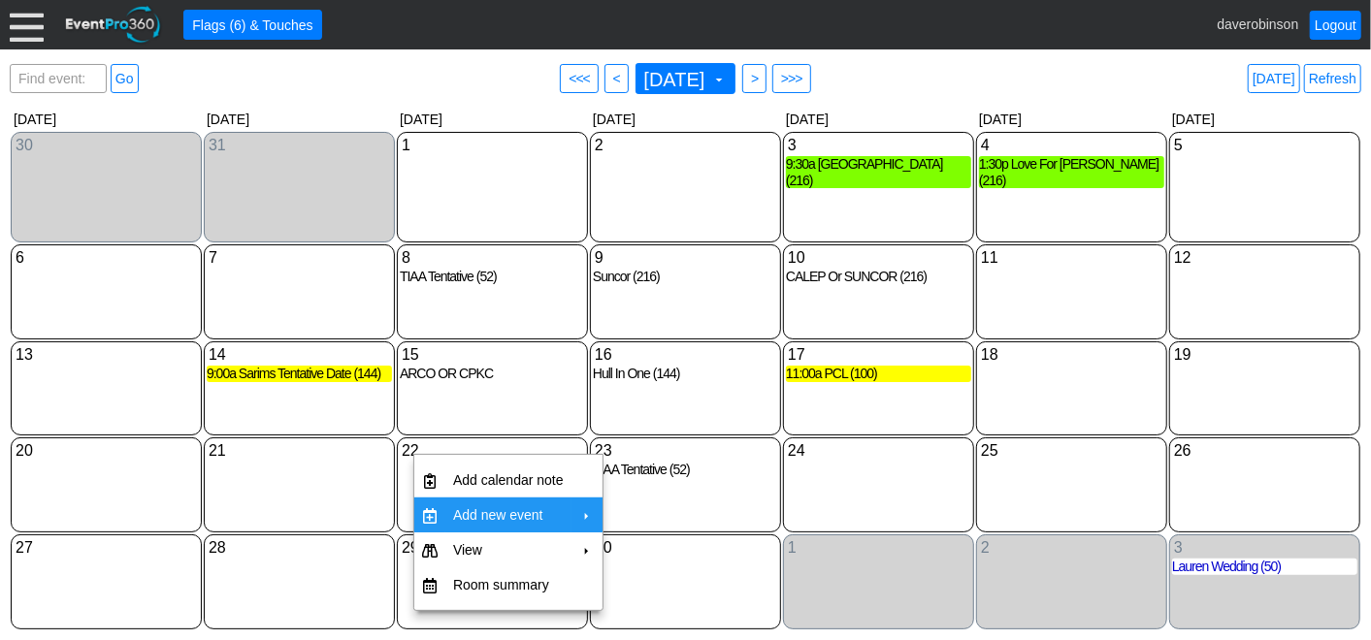
click at [524, 504] on td "Add new event" at bounding box center [508, 515] width 126 height 35
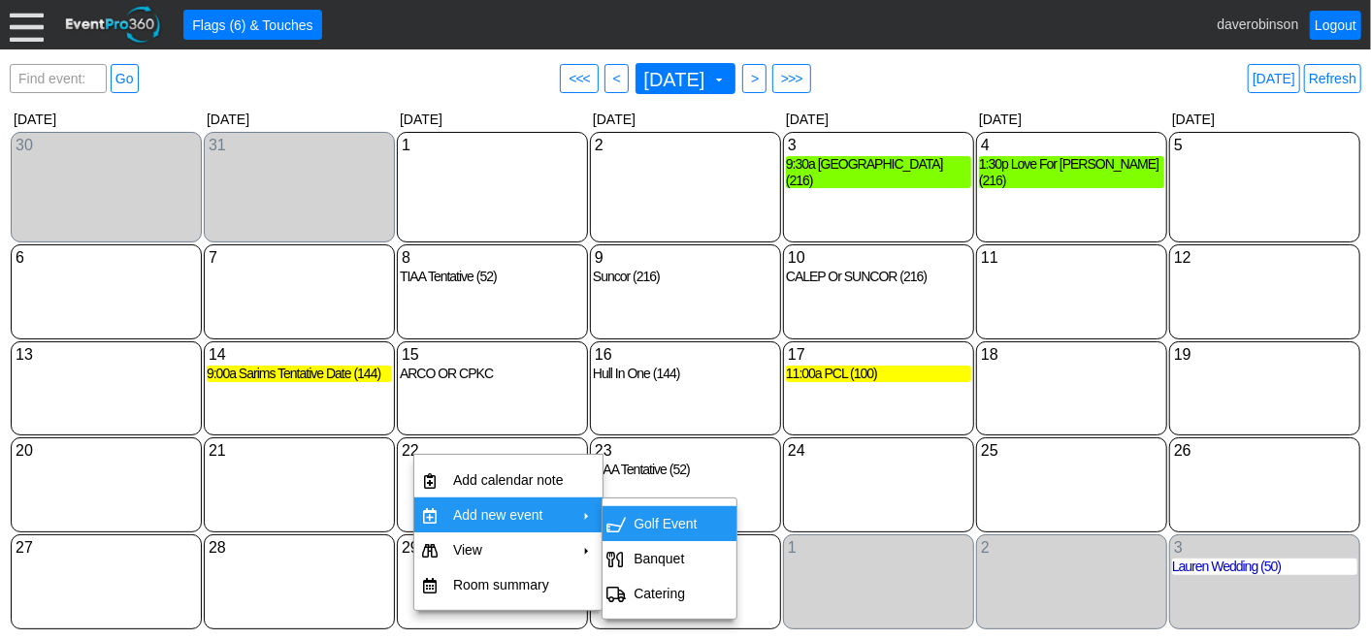
click at [647, 514] on td "Golf Event" at bounding box center [665, 523] width 79 height 35
type input "9/22/2026"
type input "The Hamptons Golf Club"
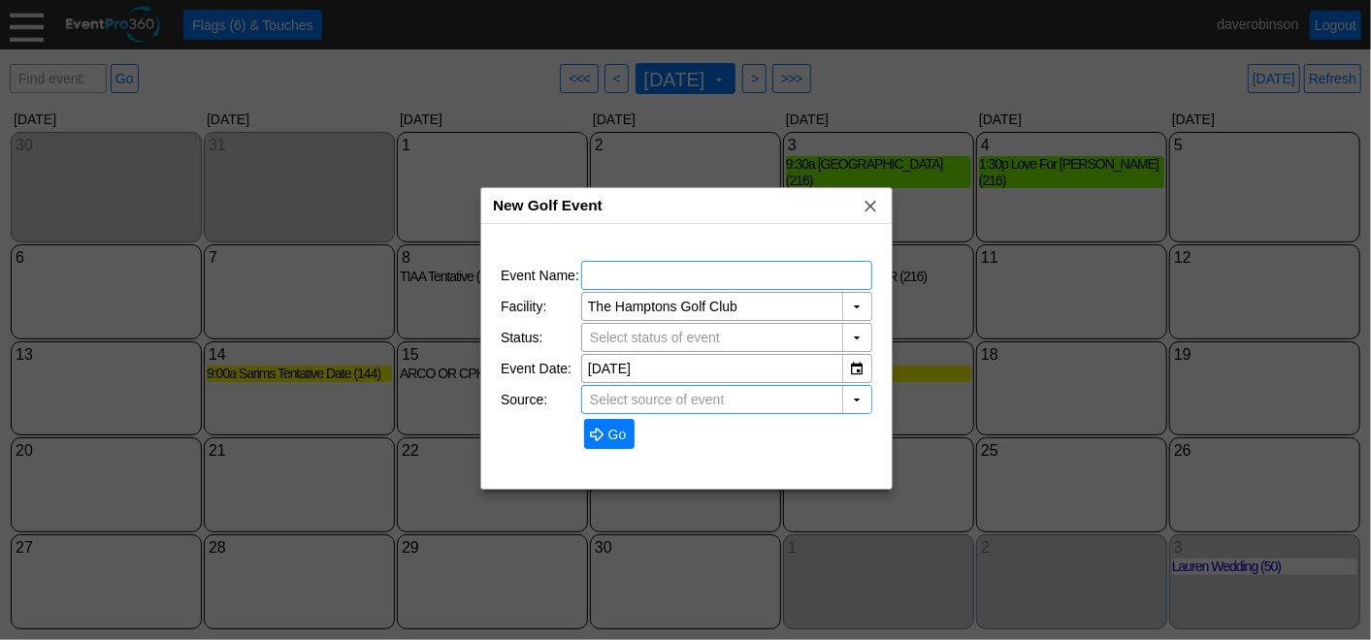
type input "Lead"
type input "ARAC Date 2"
drag, startPoint x: 598, startPoint y: 435, endPoint x: 851, endPoint y: 377, distance: 259.6
click at [800, 422] on td "● Go" at bounding box center [726, 434] width 291 height 36
click at [856, 301] on div "▼" at bounding box center [856, 306] width 29 height 27
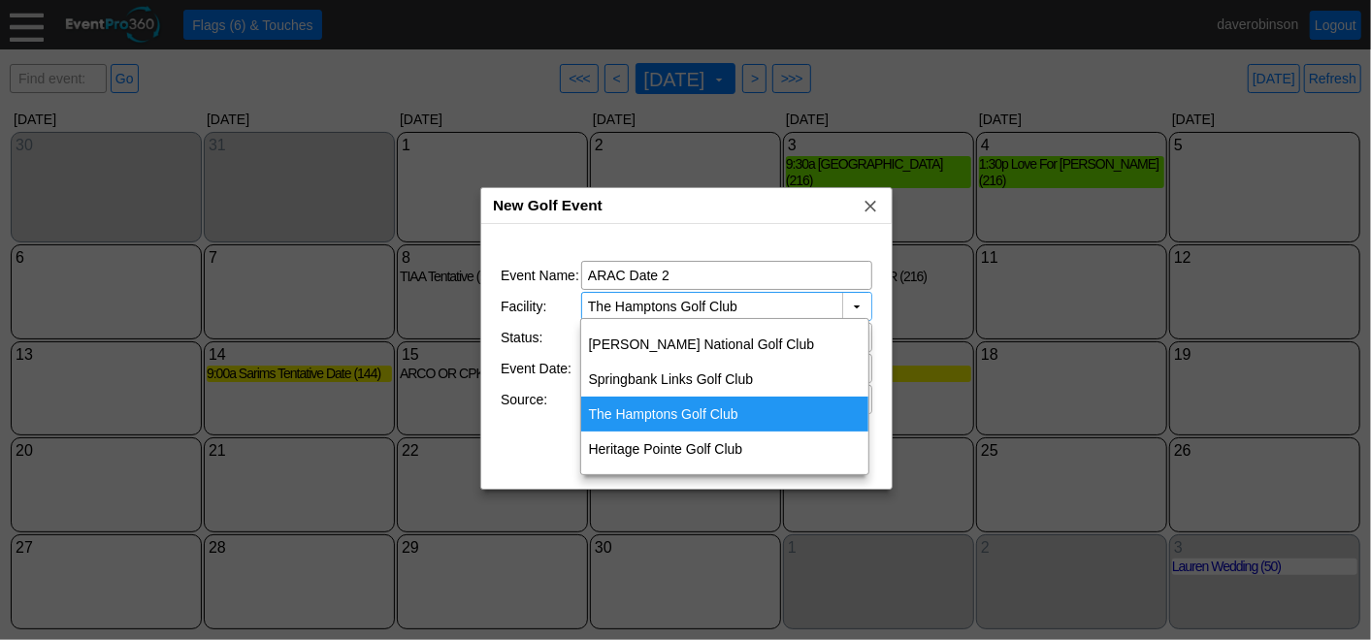
click at [683, 430] on div "The Hamptons Golf Club" at bounding box center [725, 414] width 288 height 35
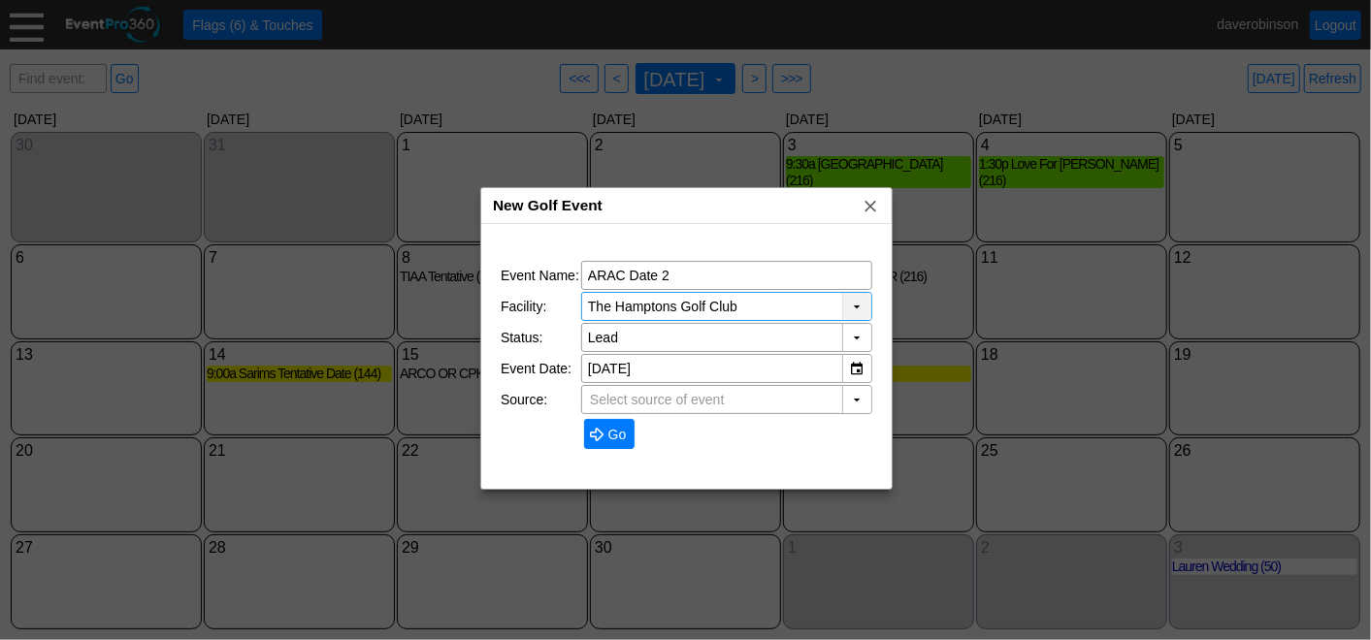
click at [857, 307] on div "▼" at bounding box center [856, 306] width 29 height 27
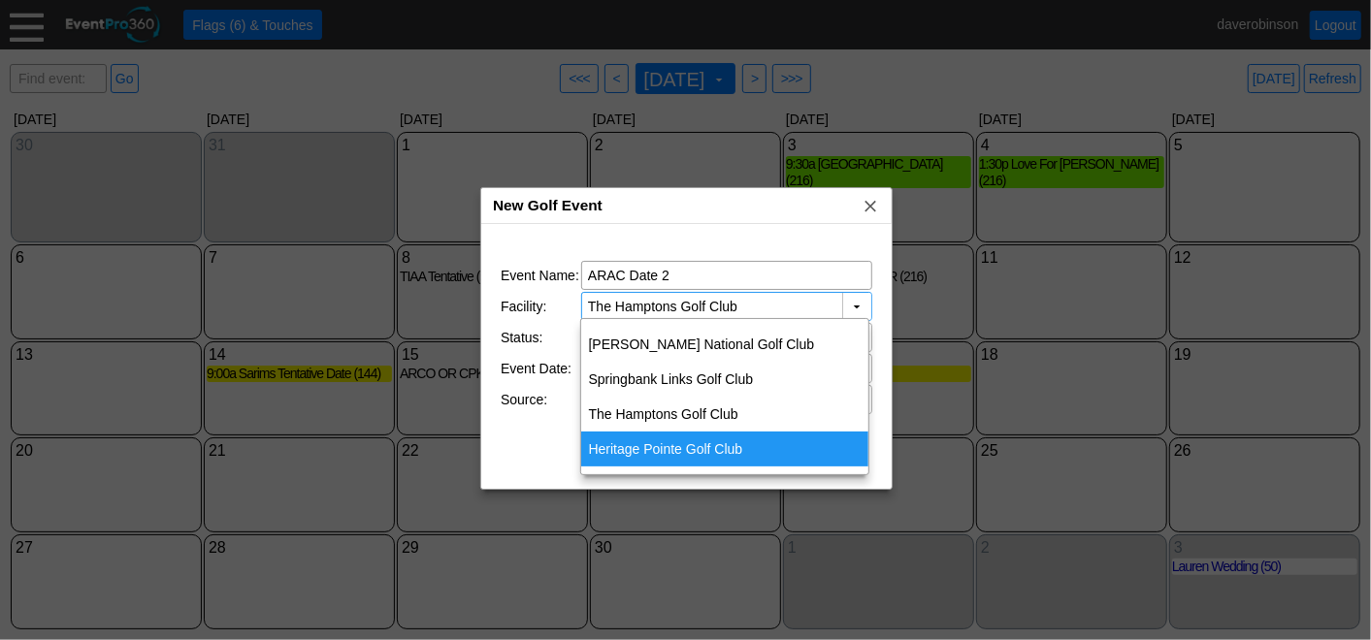
click at [677, 442] on div "Heritage Pointe Golf Club" at bounding box center [725, 449] width 288 height 35
type input "Heritage Pointe Golf Club"
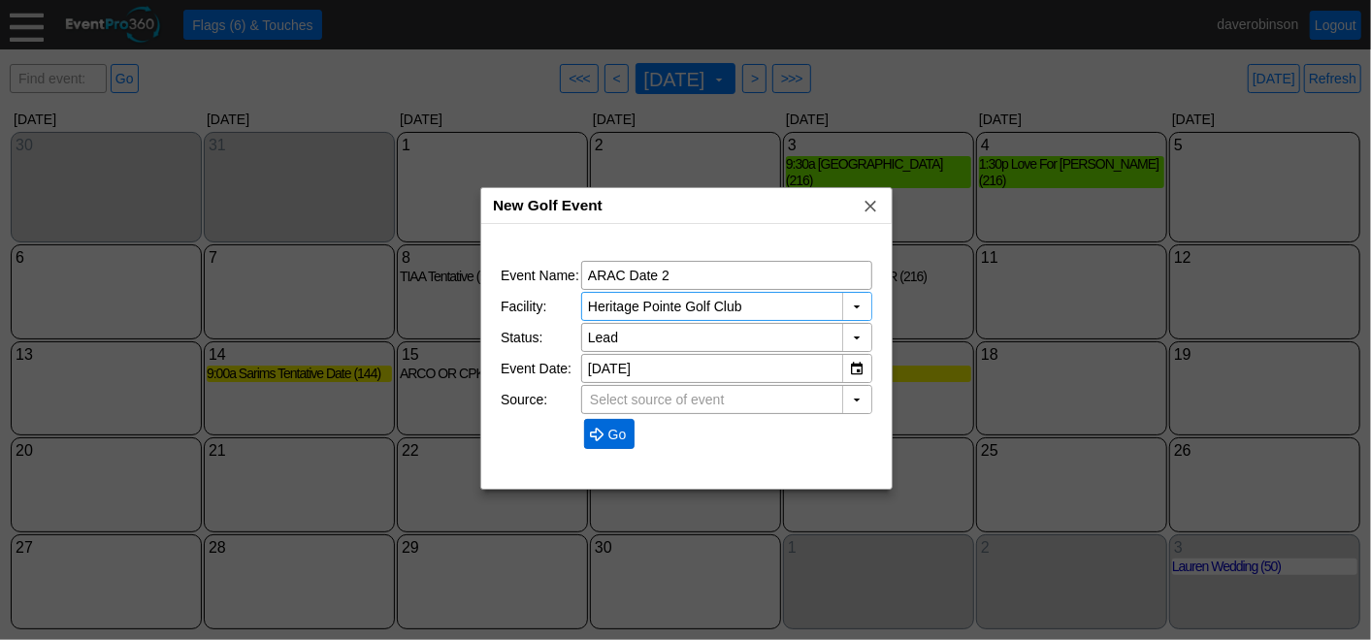
click at [604, 428] on span "Go" at bounding box center [617, 434] width 26 height 19
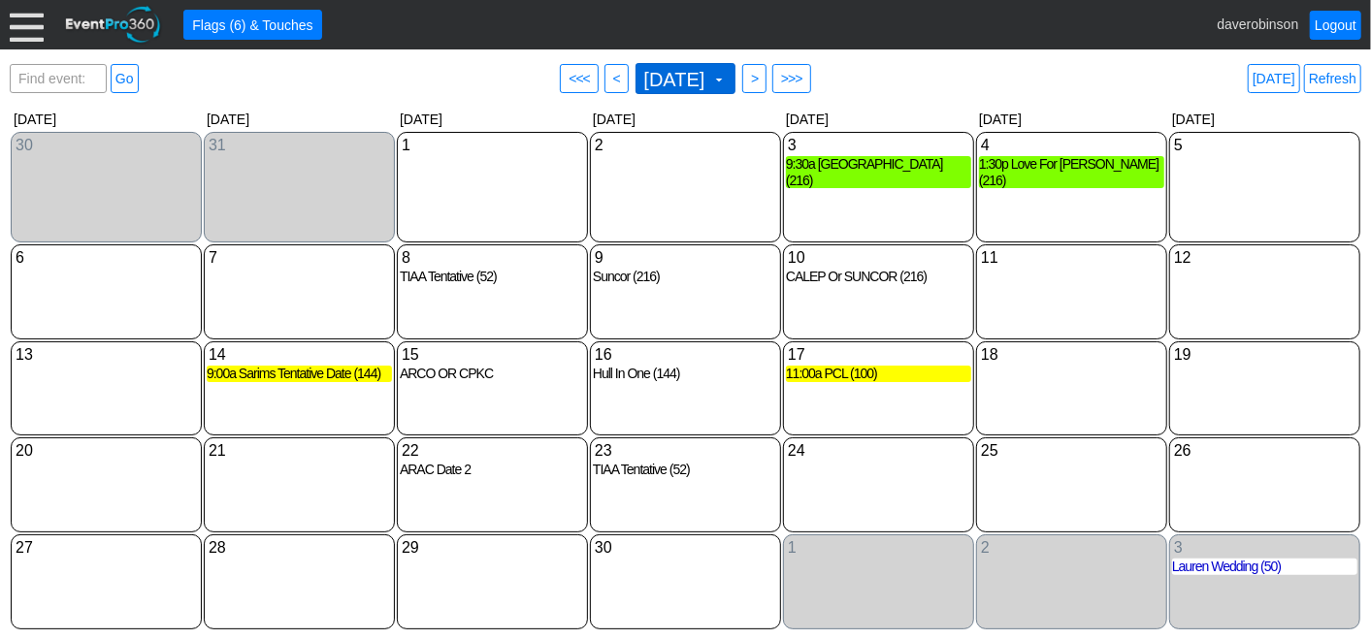
click at [709, 73] on span "September 2026" at bounding box center [674, 79] width 69 height 19
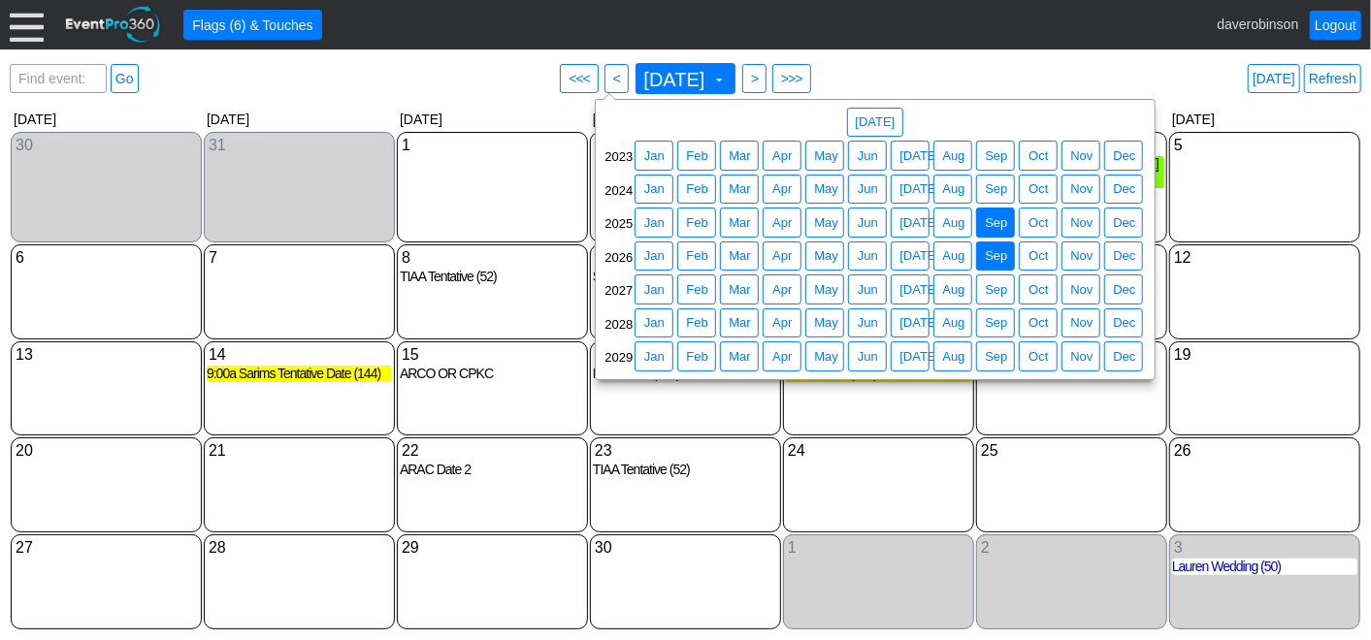
click at [1006, 224] on span "Sep" at bounding box center [996, 222] width 30 height 19
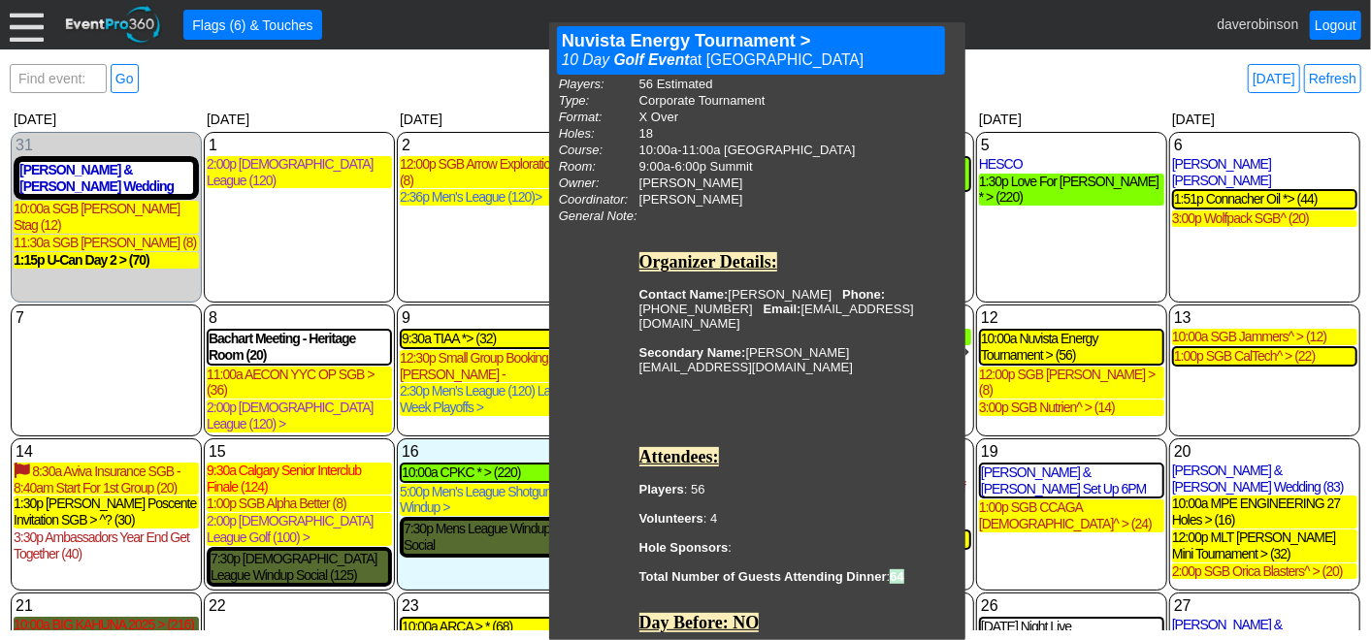
click at [1037, 254] on div "5 Friday HESCO HESCO Invoice Sent Banquet at Heritage Pointe Golf Club Owner: P…" at bounding box center [1071, 217] width 191 height 171
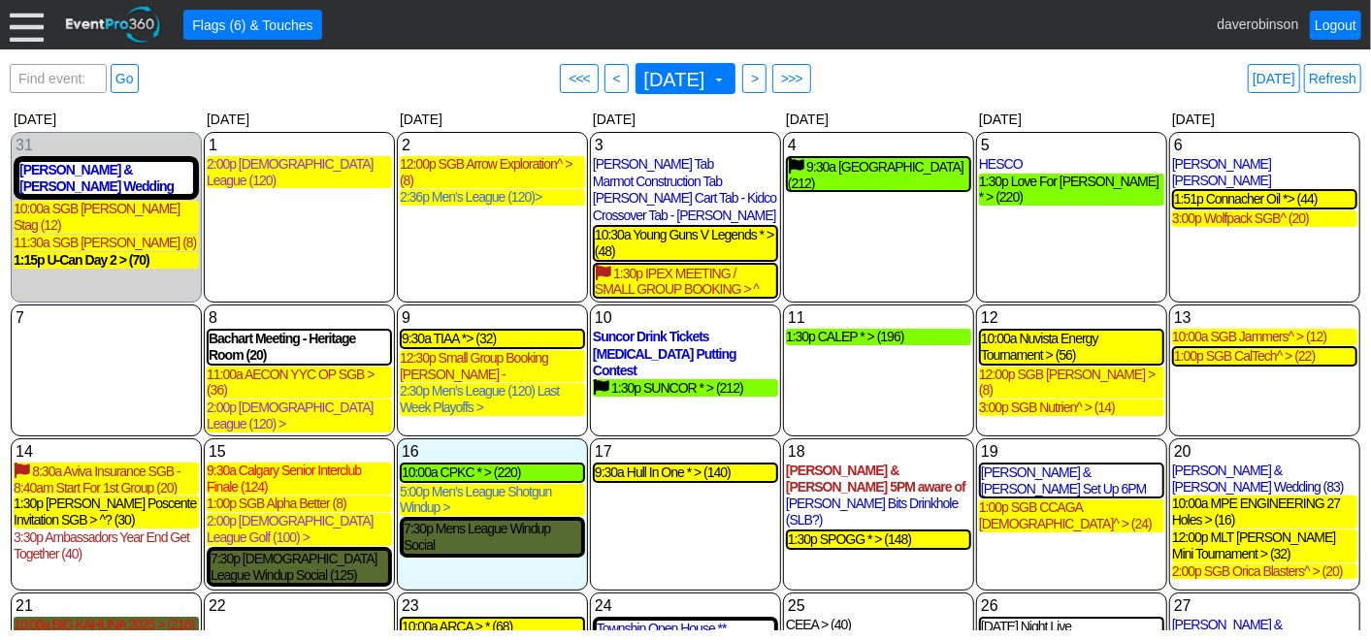
scroll to position [108, 0]
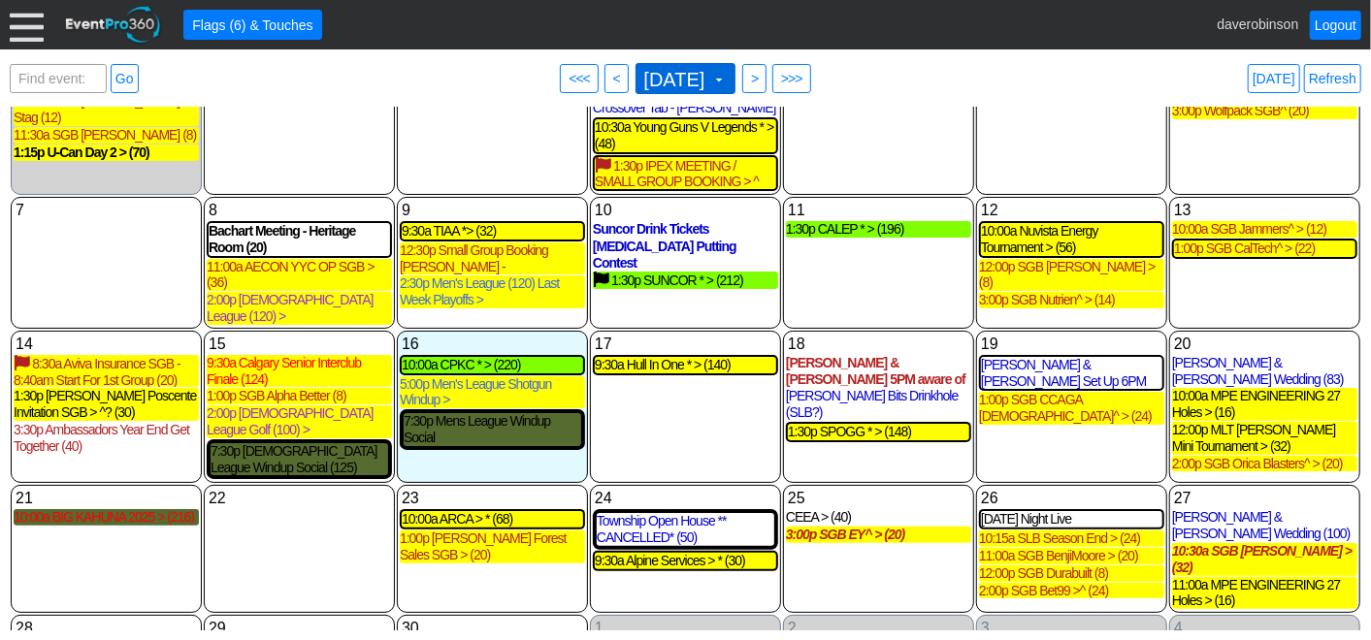
click at [727, 78] on span at bounding box center [719, 80] width 16 height 16
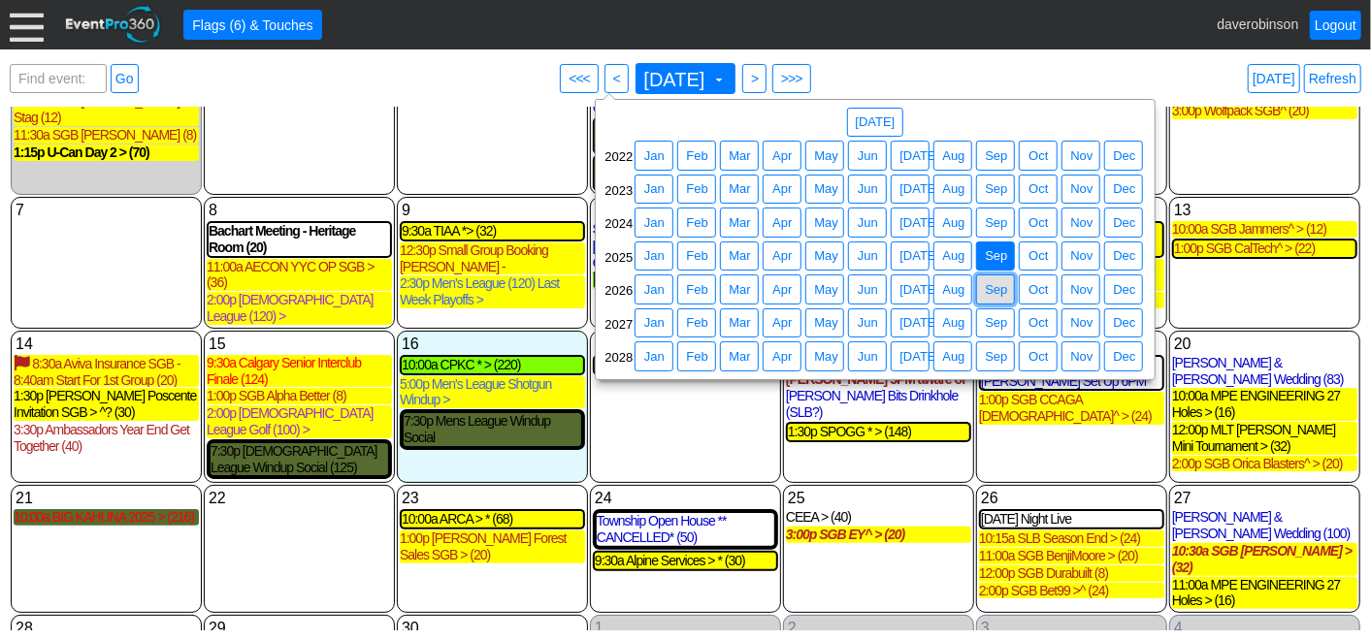
click at [1003, 296] on span "Sep" at bounding box center [996, 289] width 30 height 19
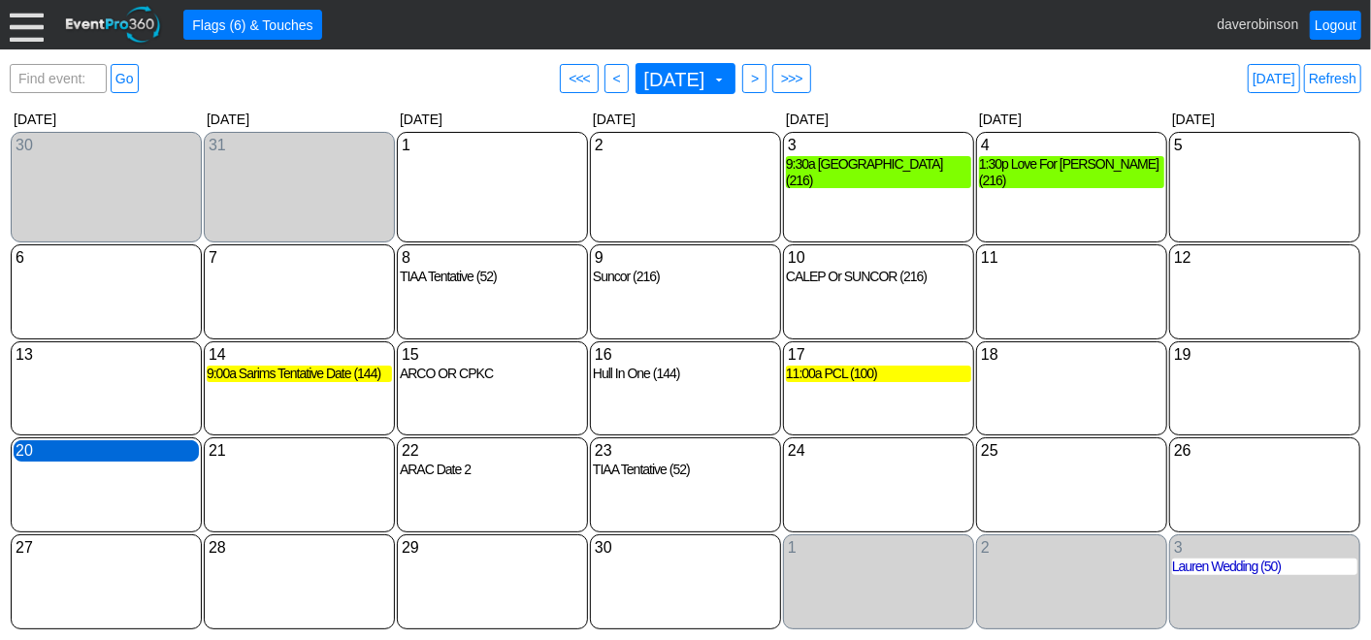
click at [48, 455] on div "20 Sunday" at bounding box center [106, 450] width 185 height 21
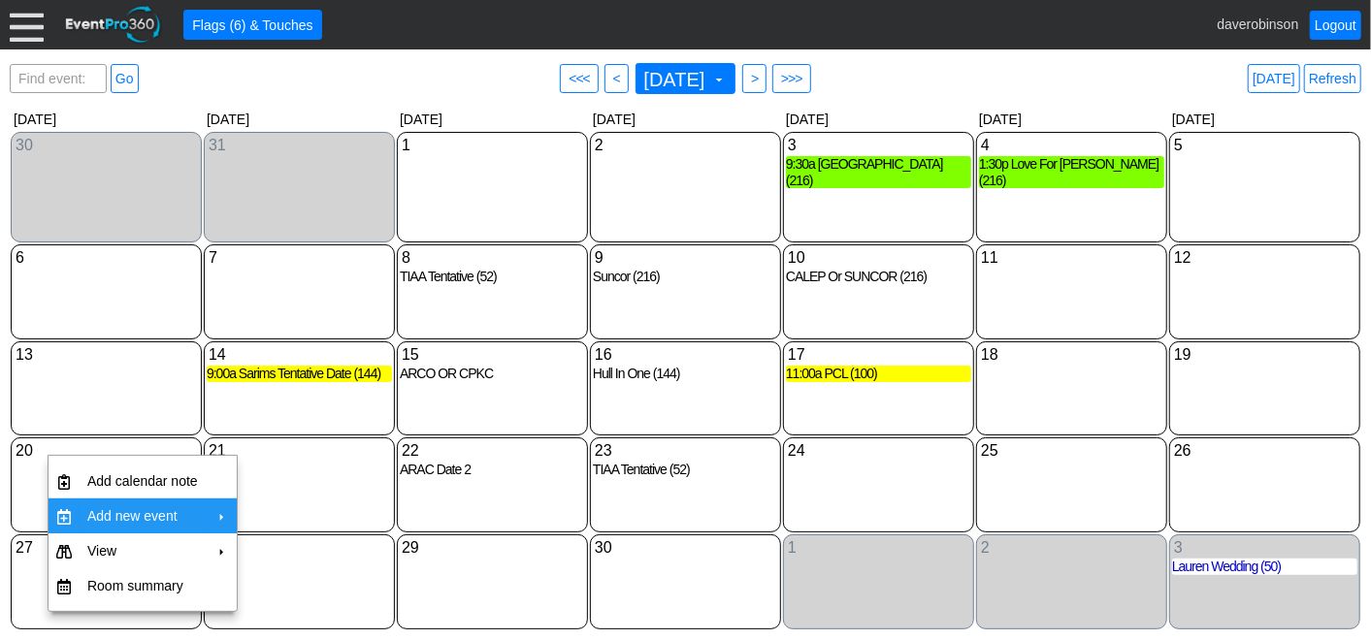
click at [161, 510] on td "Add new event" at bounding box center [143, 516] width 126 height 35
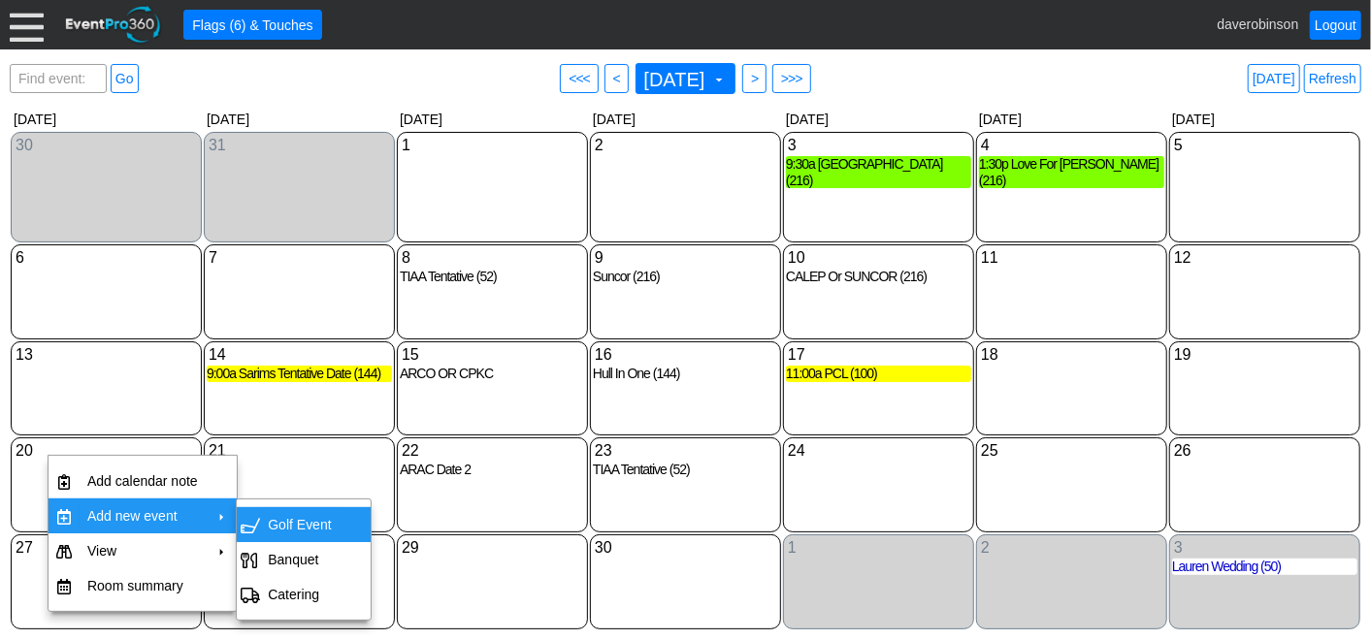
click at [323, 524] on td "Golf Event" at bounding box center [299, 524] width 79 height 35
type input "[DATE]"
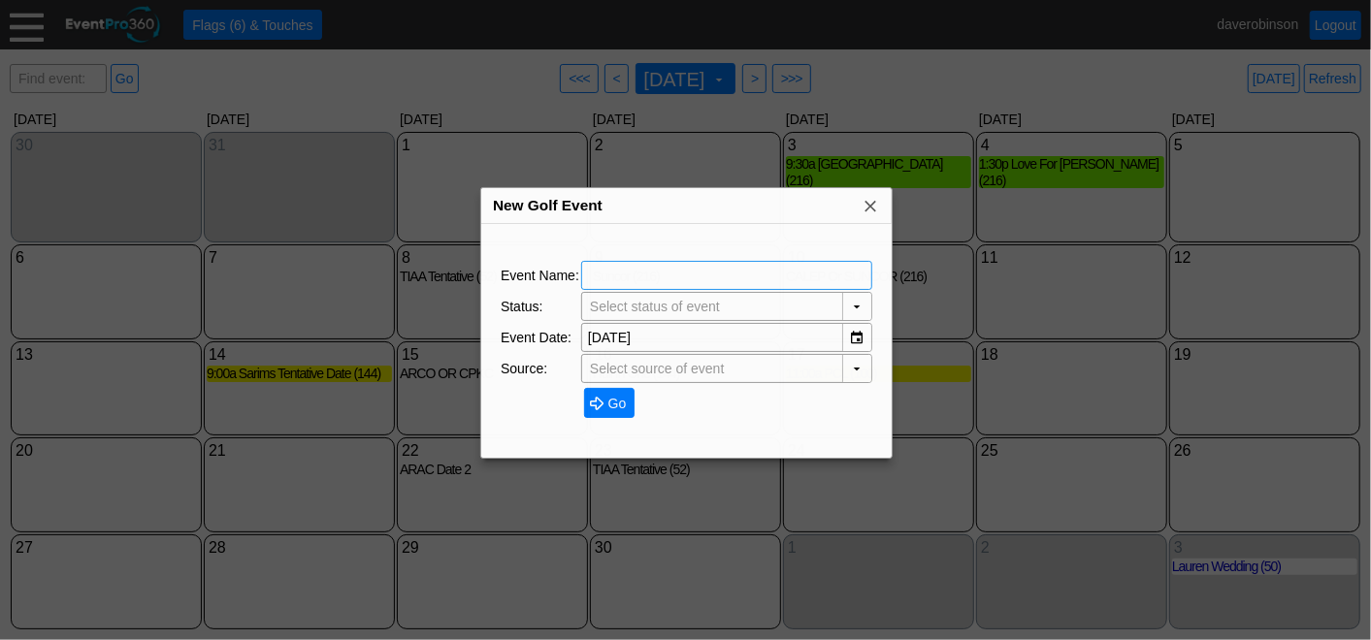
type input "The Hamptons Golf Club"
type input "Lead"
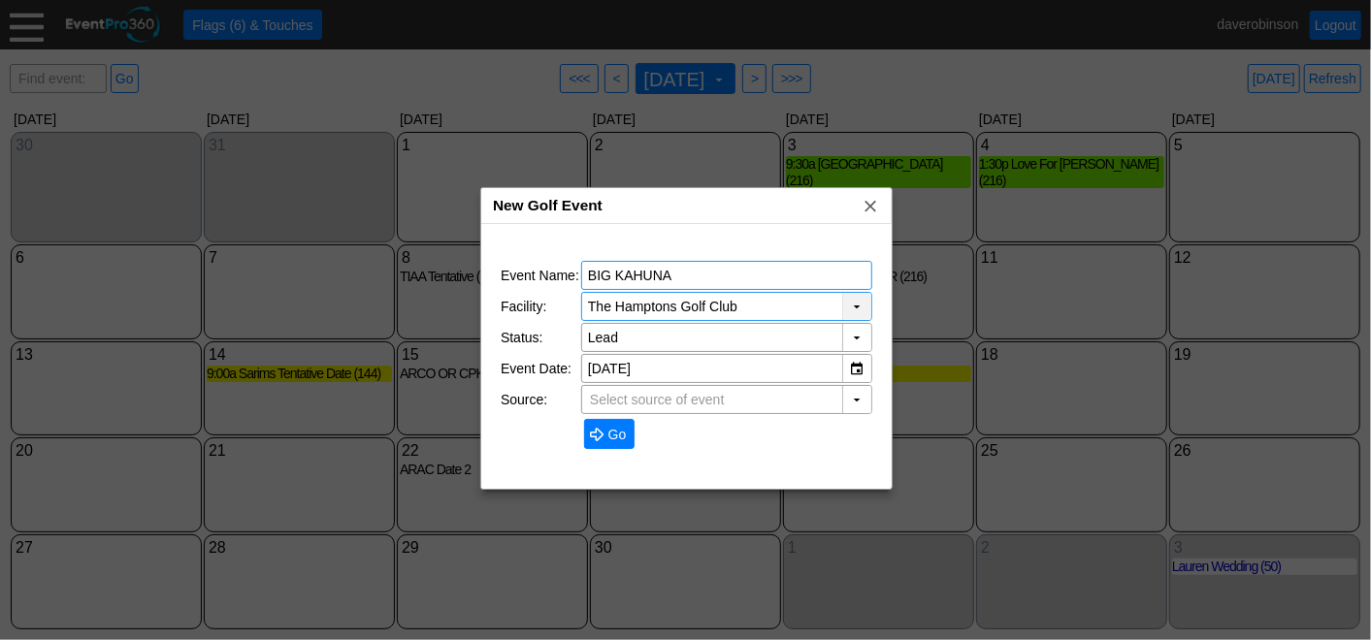
type input "BIG KAHUNA"
click at [858, 307] on div "▼" at bounding box center [856, 306] width 29 height 27
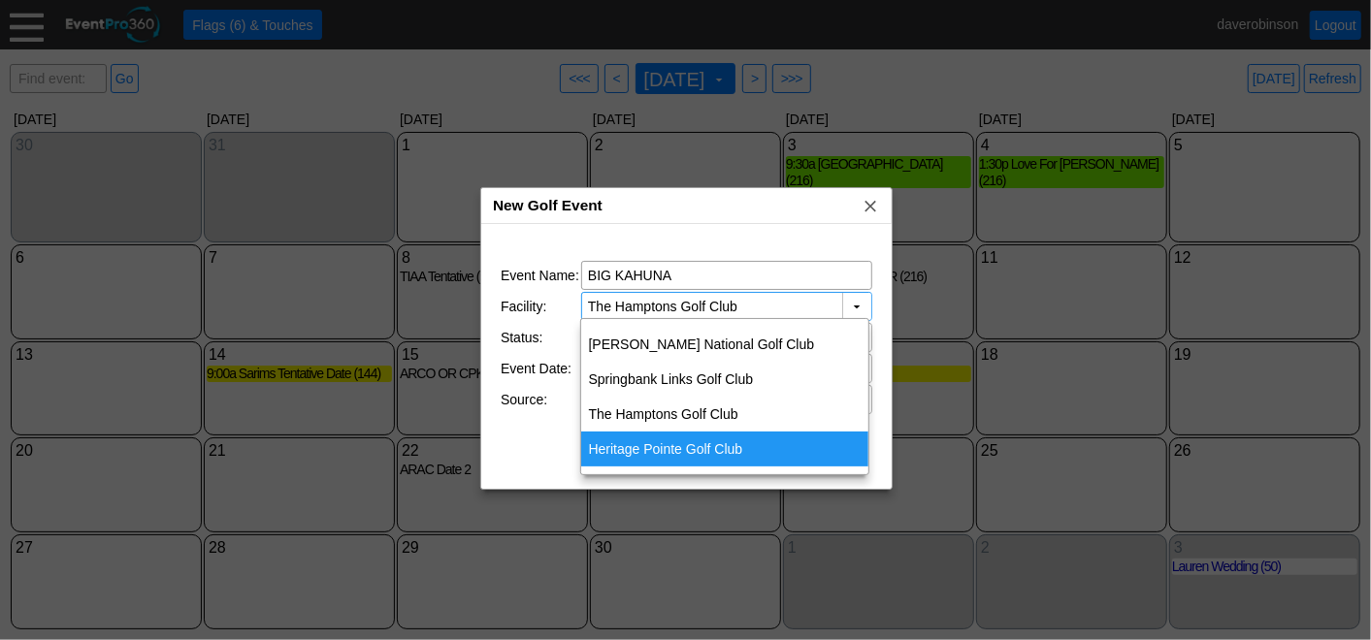
click at [729, 440] on div "Heritage Pointe Golf Club" at bounding box center [725, 449] width 288 height 35
type input "Heritage Pointe Golf Club"
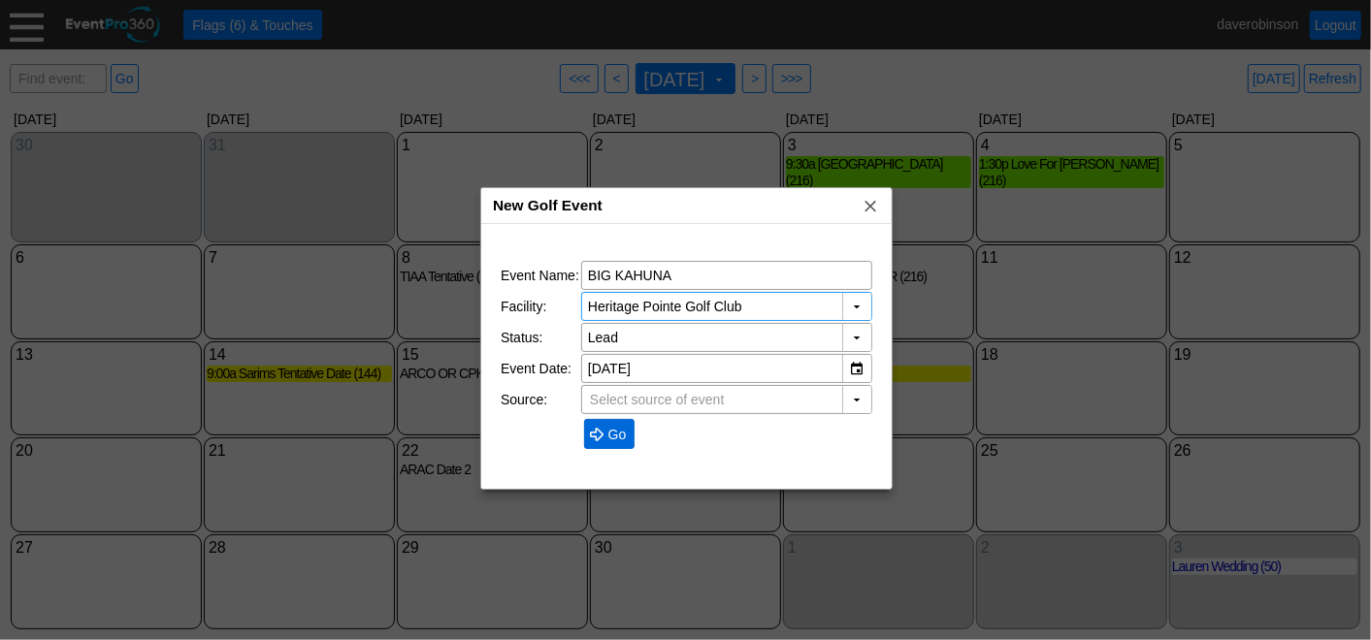
click at [586, 419] on span "● Go" at bounding box center [609, 434] width 51 height 30
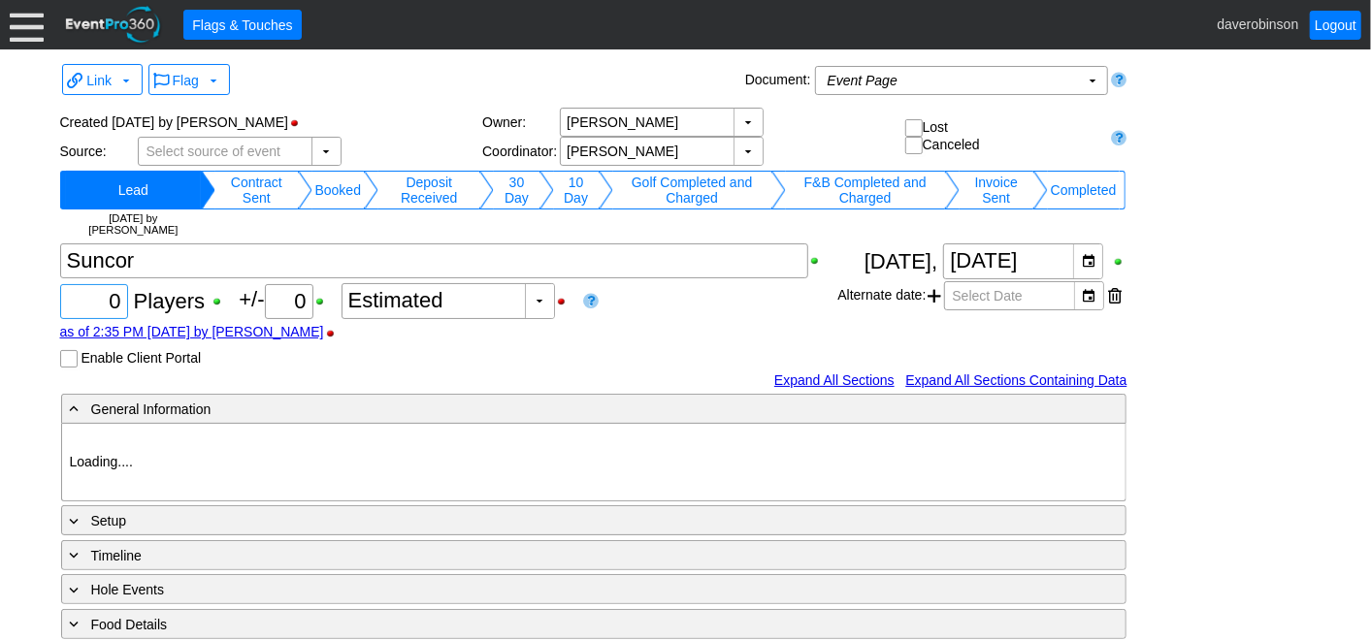
type input "Heritage Pointe Golf Club"
type input "1214637"
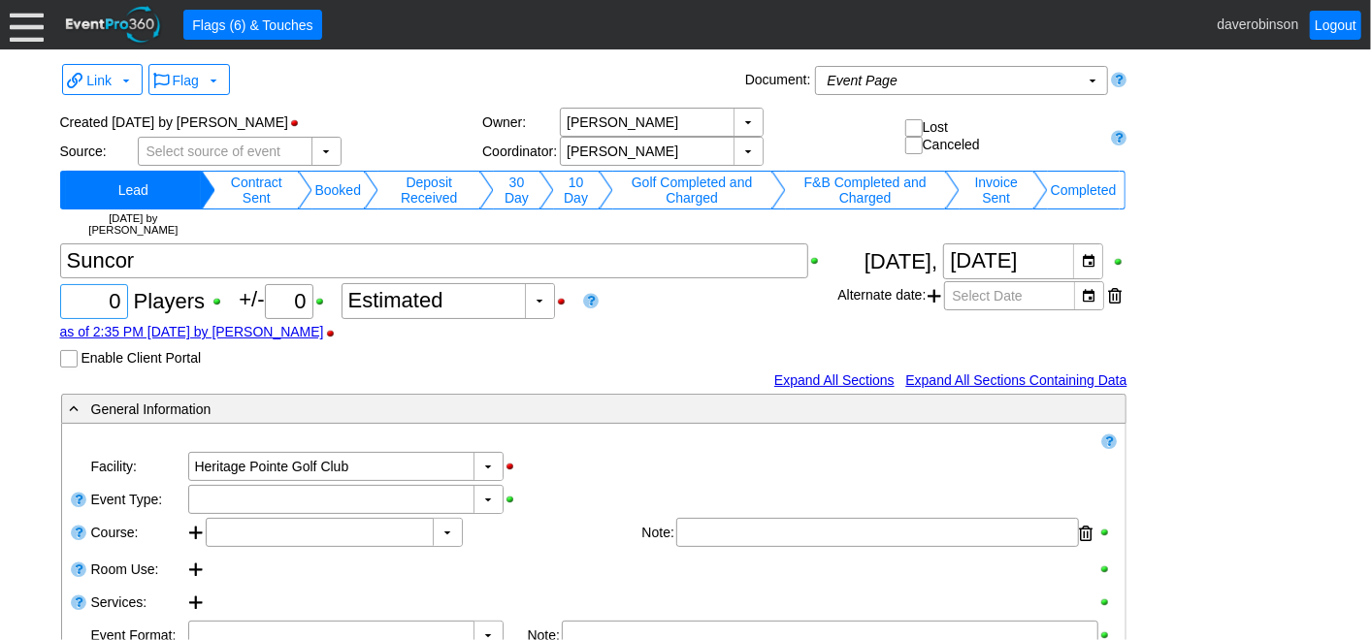
drag, startPoint x: 106, startPoint y: 307, endPoint x: 127, endPoint y: 309, distance: 21.4
click at [127, 309] on div "Χ 0 Players +/- Χ 0 ▼ Χ Estimated as of 2:35 PM on Tuesday, 9/16/2025 by davero…" at bounding box center [449, 305] width 778 height 124
type input "216"
click at [717, 325] on div "as of 2:35 PM on Tuesday, 9/16/2025 by daverobinson" at bounding box center [449, 332] width 778 height 16
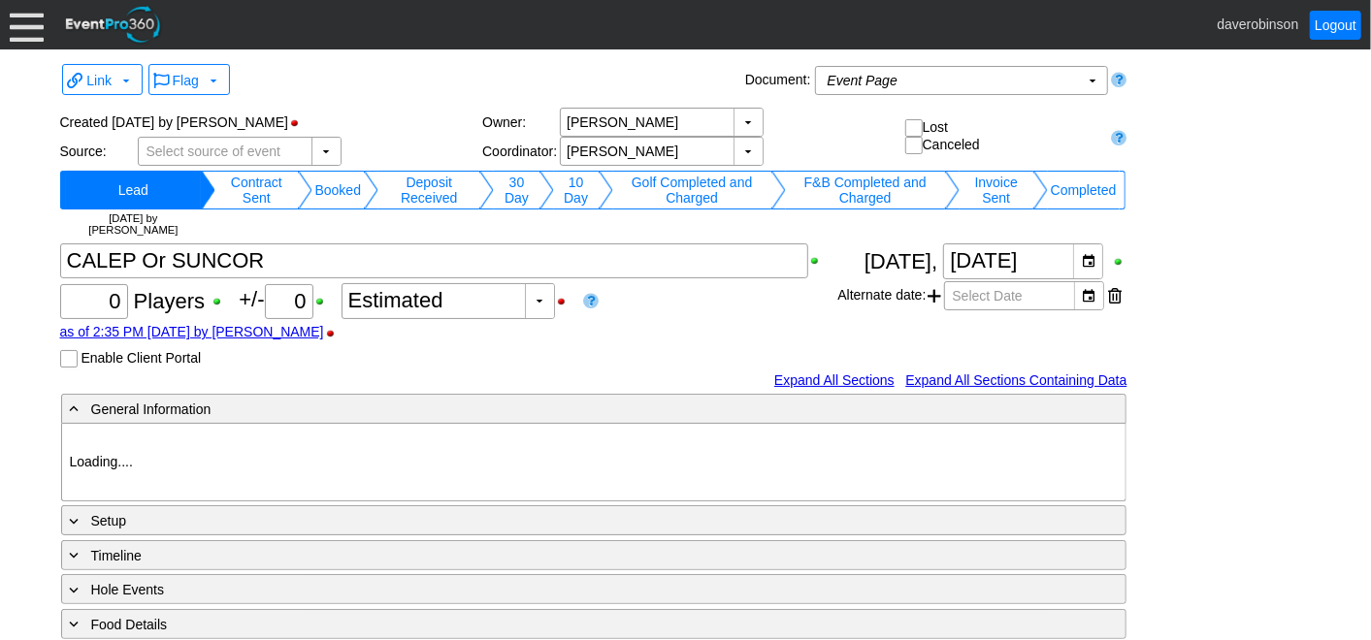
type input "Heritage Pointe Golf Club"
type input "1214639"
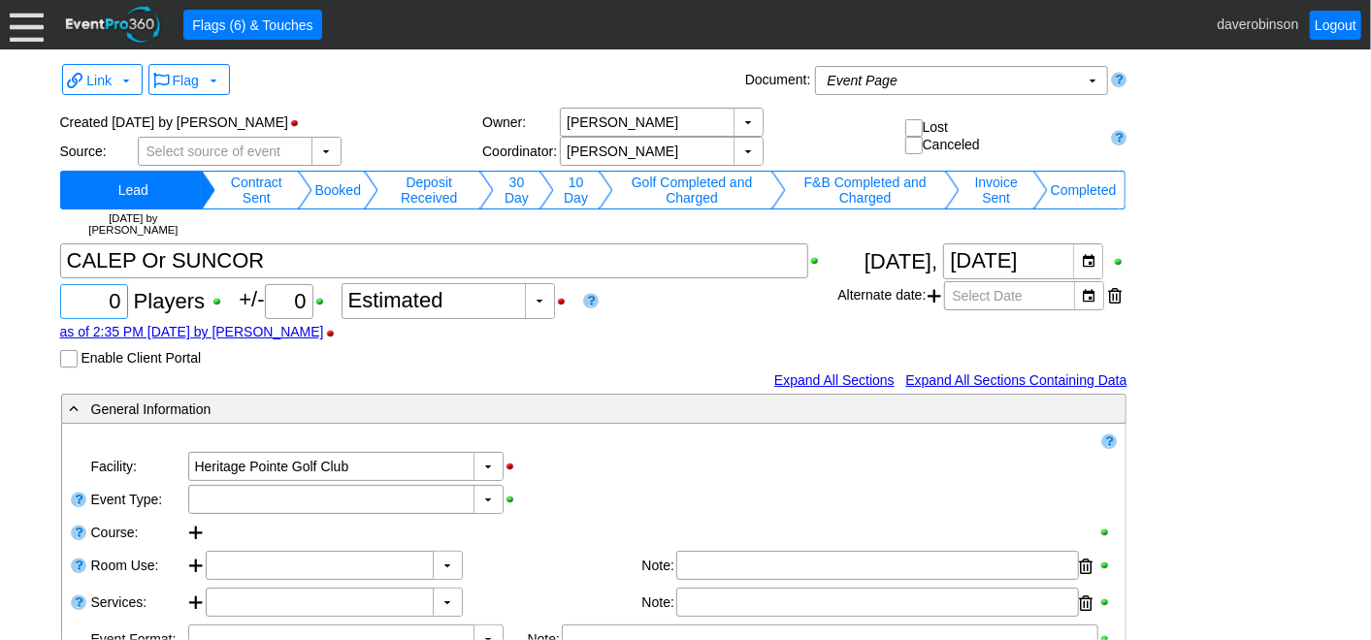
drag, startPoint x: 104, startPoint y: 305, endPoint x: 130, endPoint y: 309, distance: 26.6
click at [130, 309] on div "Χ 0 Players +/- Χ 0 ▼ Χ Estimated as of 2:35 PM on Tuesday, 9/16/2025 by davero…" at bounding box center [449, 305] width 778 height 124
type input "216"
click at [687, 284] on div "Χ 216 Players +/- Χ 0 ▼ Χ Estimated as of 2:35 PM on Tuesday, 9/16/2025 by dave…" at bounding box center [449, 305] width 778 height 124
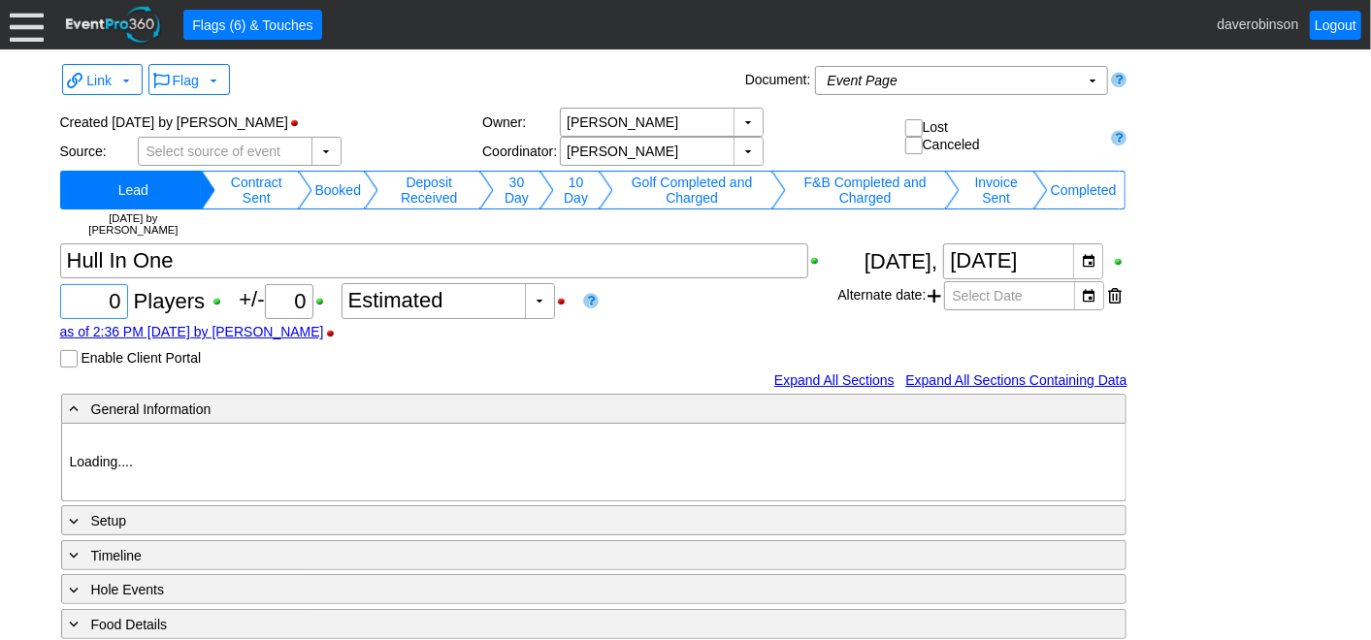
type input "Heritage Pointe Golf Club"
type input "1214640"
drag, startPoint x: 92, startPoint y: 293, endPoint x: 160, endPoint y: 303, distance: 68.6
click at [160, 303] on div "Χ 0 Players +/- Χ 0 ▼ Χ Estimated as of 2:36 PM [DATE] by [PERSON_NAME] Enable …" at bounding box center [449, 305] width 778 height 124
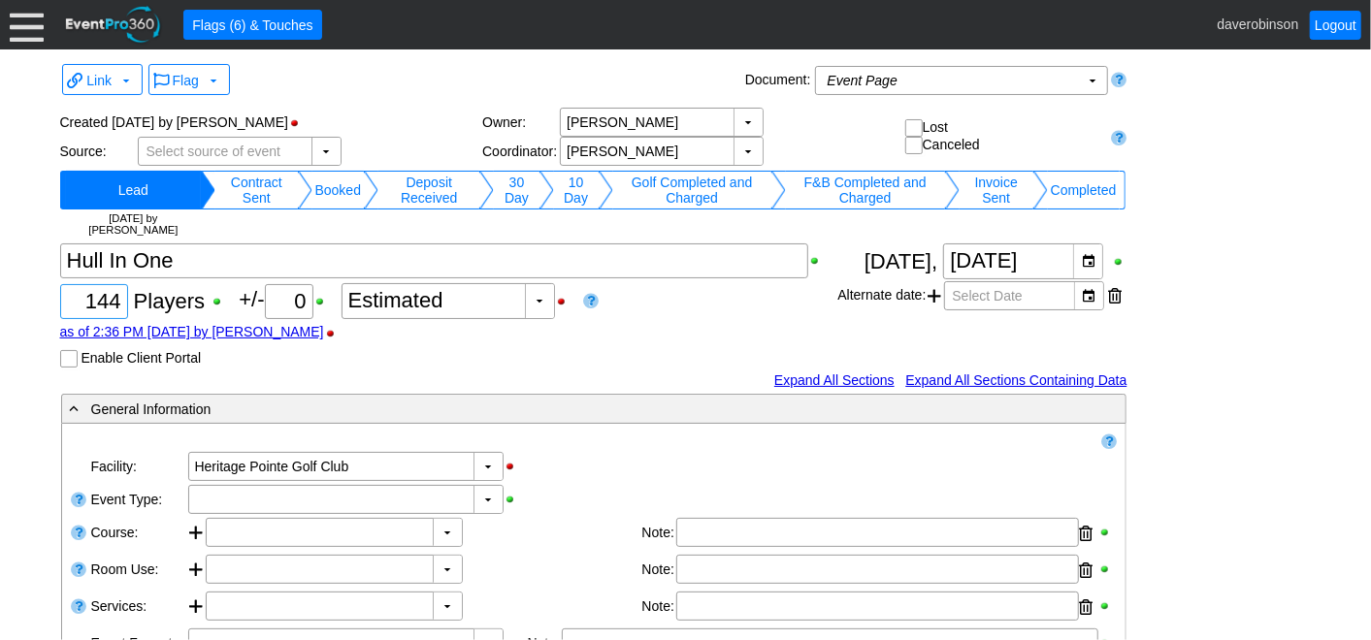
type input "144"
click at [620, 321] on div "Χ 144 Players +/- Χ 0 ▼ Χ Estimated as of 2:36 PM [DATE] by [PERSON_NAME] Enabl…" at bounding box center [449, 305] width 778 height 124
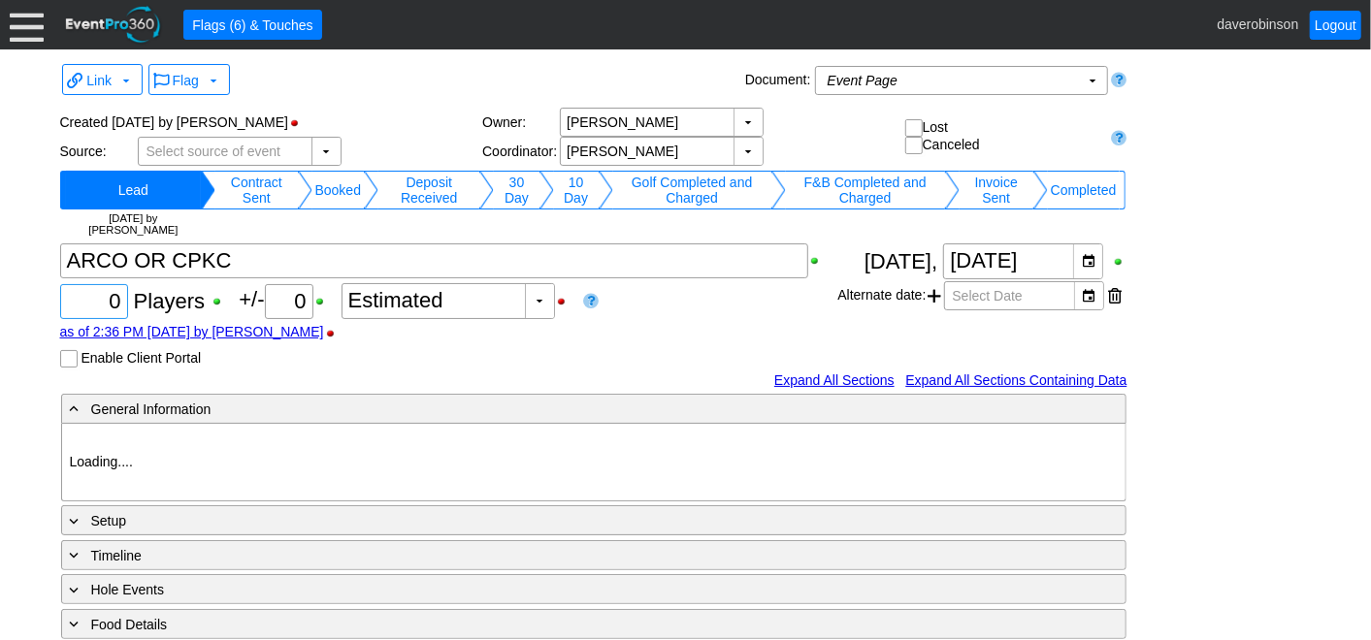
type input "Heritage Pointe Golf Club"
type input "1214641"
type input "Heritage Pointe Golf Club"
type input "1214642"
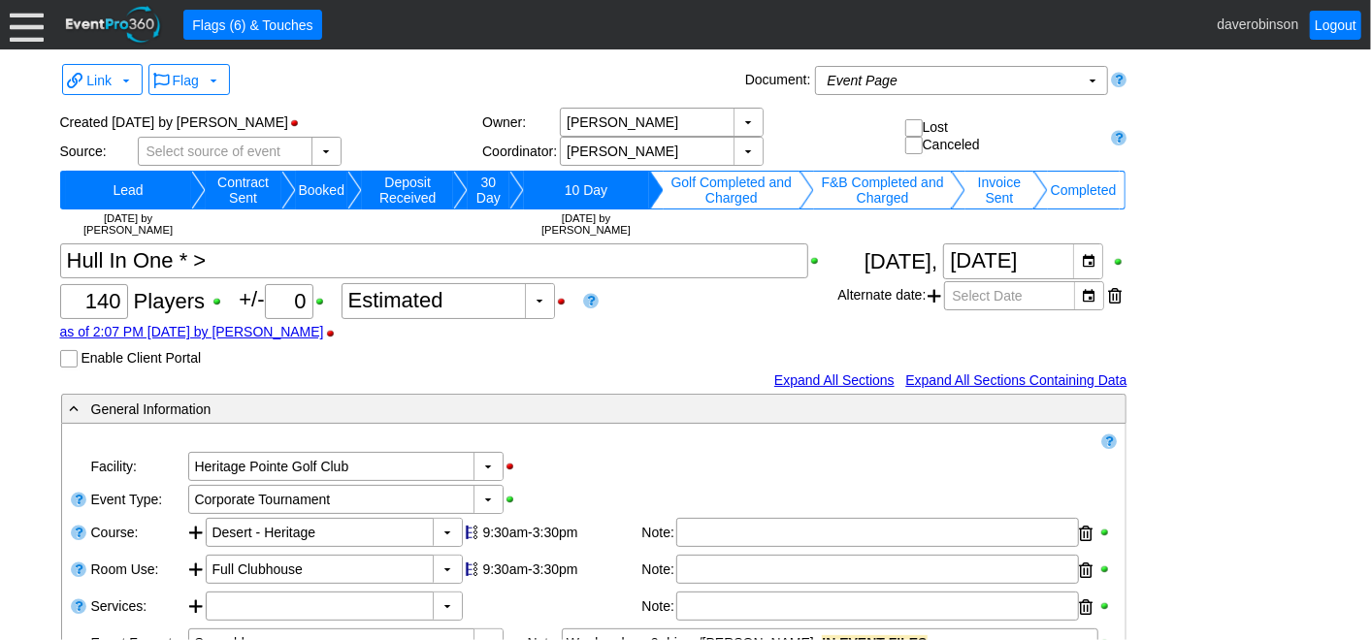
scroll to position [866, 0]
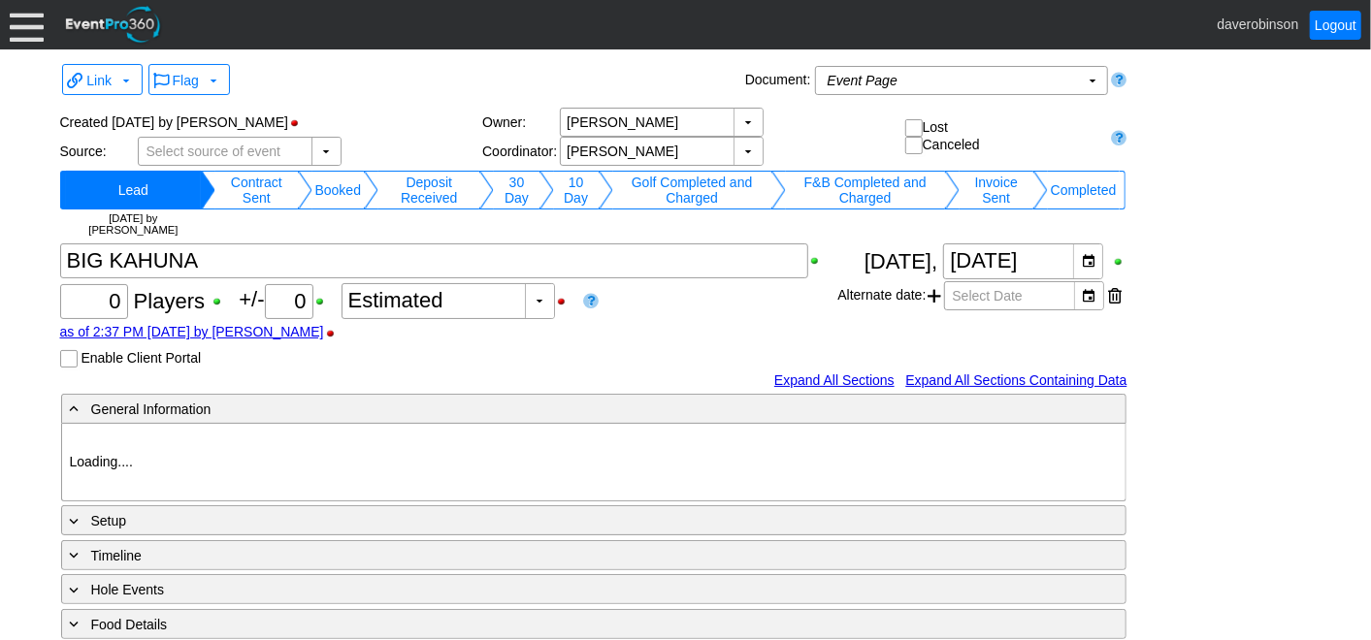
type input "Heritage Pointe Golf Club"
type input "1214643"
